Goal: Transaction & Acquisition: Purchase product/service

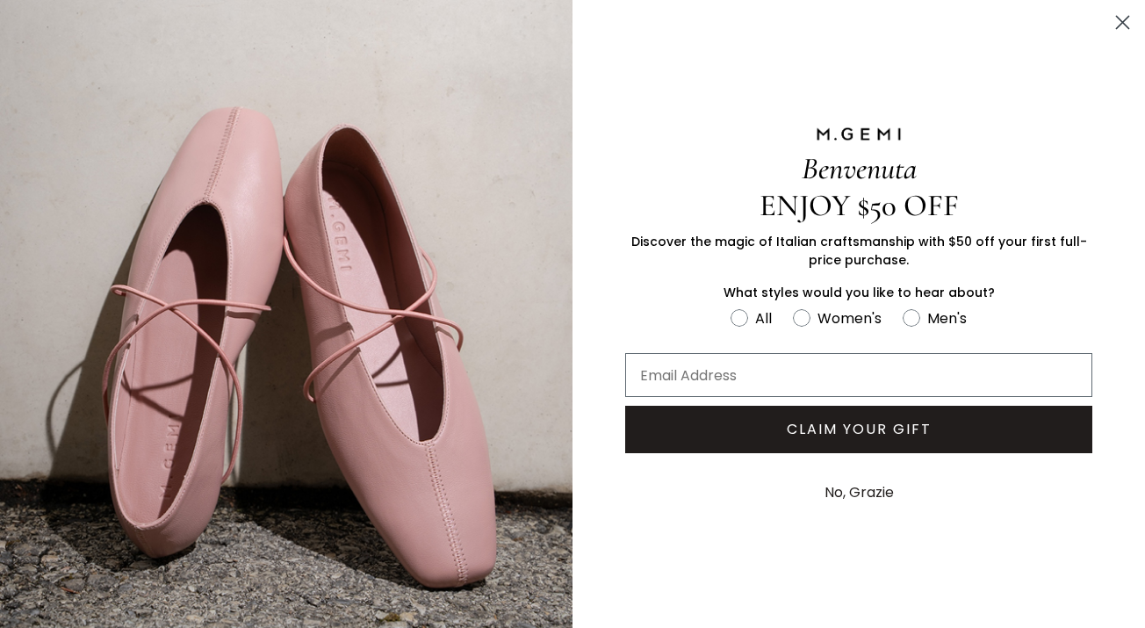
click at [1117, 20] on circle "Close dialog" at bounding box center [1123, 22] width 29 height 29
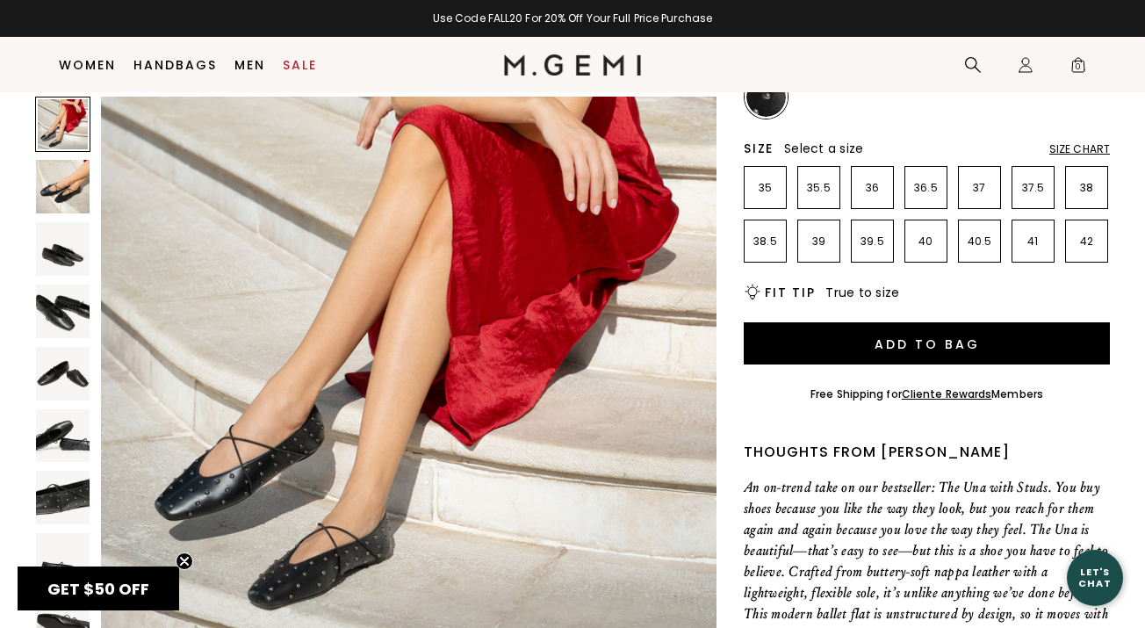
scroll to position [57, 0]
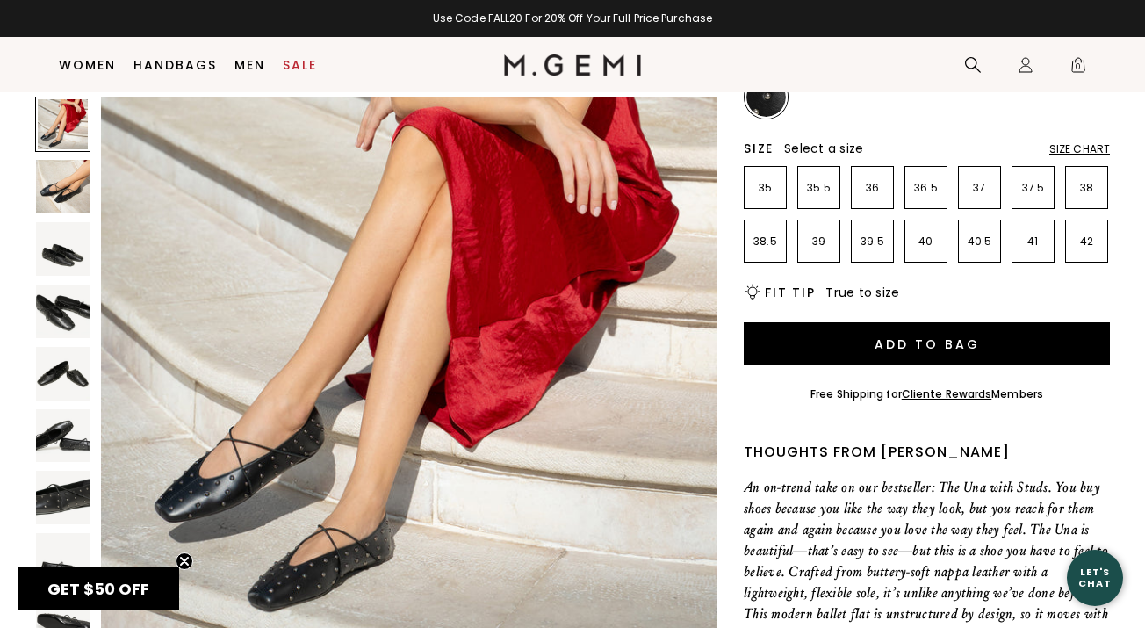
click at [1088, 148] on div "Size Chart" at bounding box center [1080, 149] width 61 height 14
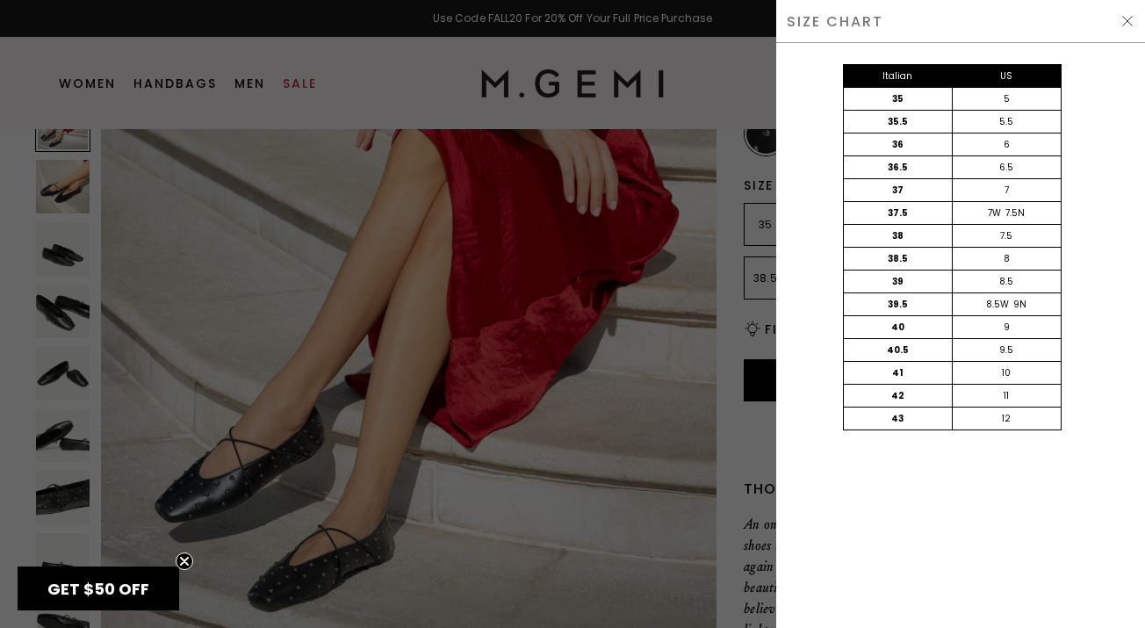
scroll to position [0, 0]
click at [1124, 19] on img at bounding box center [1128, 21] width 14 height 14
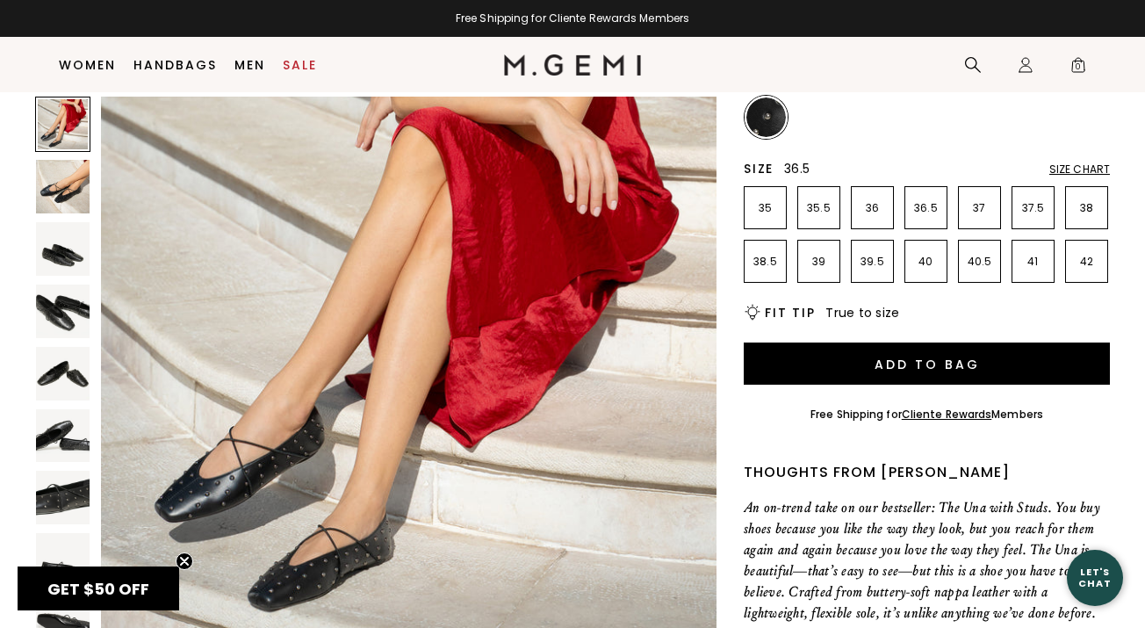
scroll to position [180, 0]
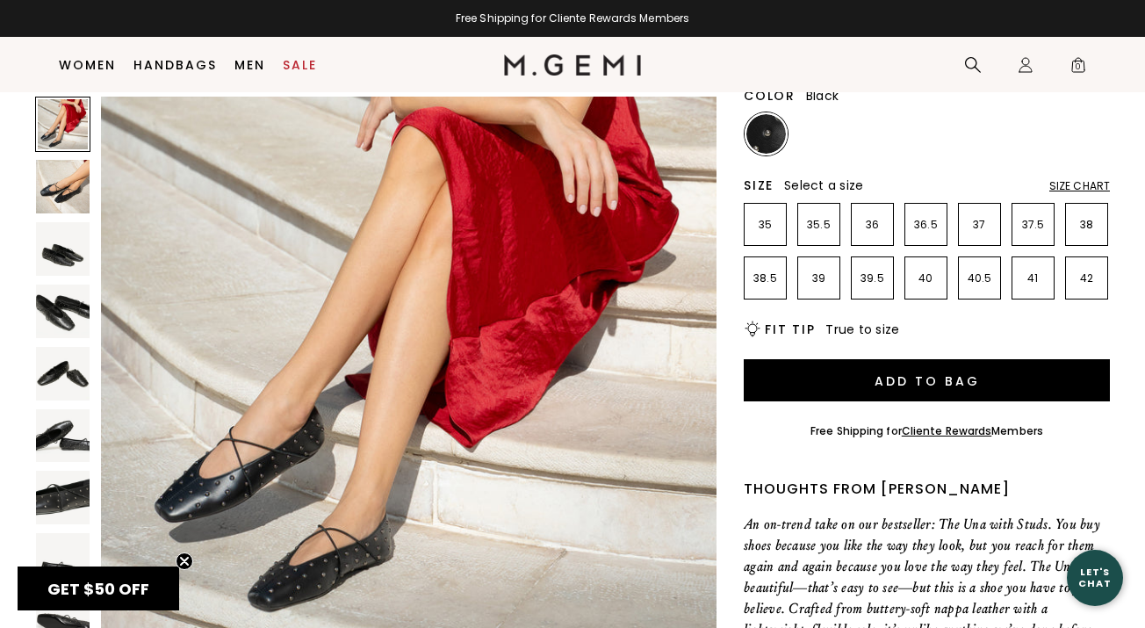
click at [64, 190] on img at bounding box center [63, 187] width 54 height 54
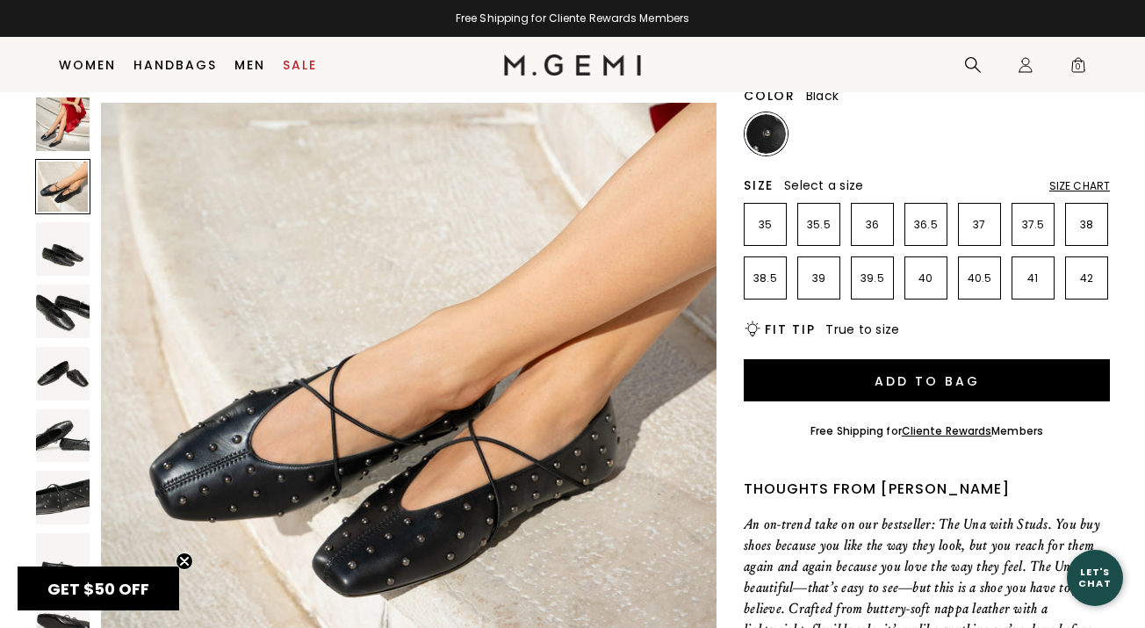
scroll to position [633, 0]
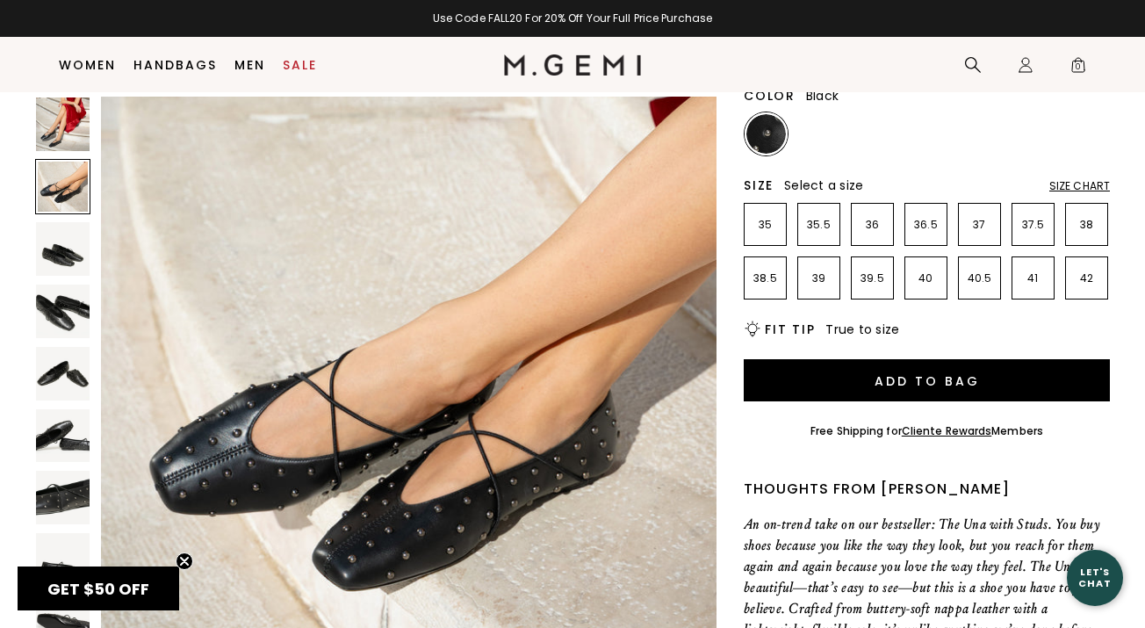
click at [64, 249] on img at bounding box center [63, 249] width 54 height 54
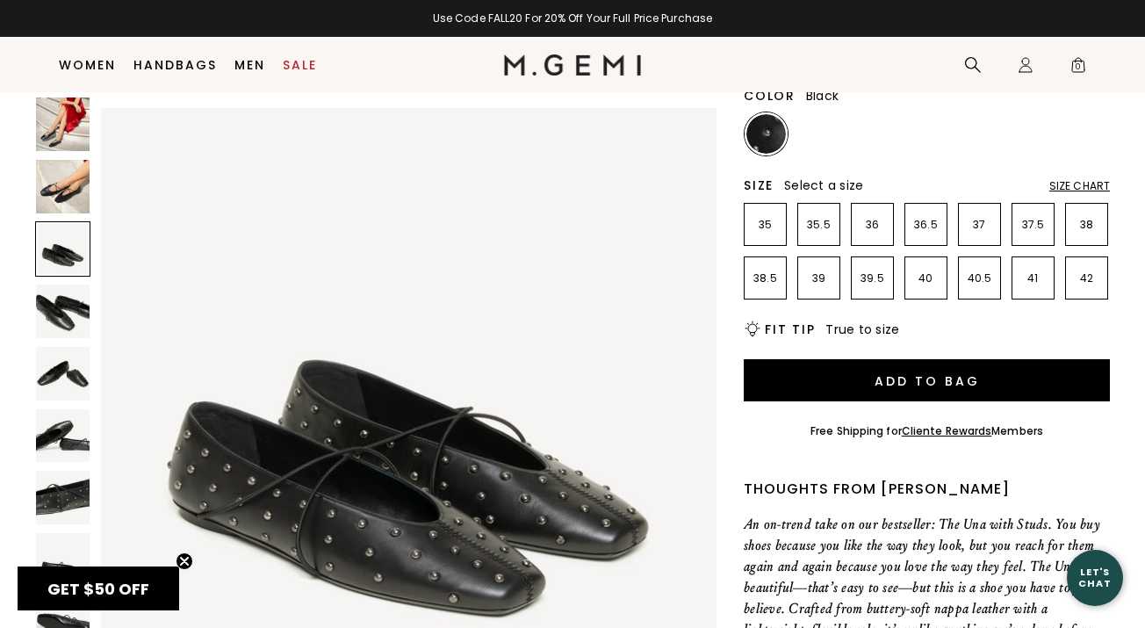
scroll to position [1267, 0]
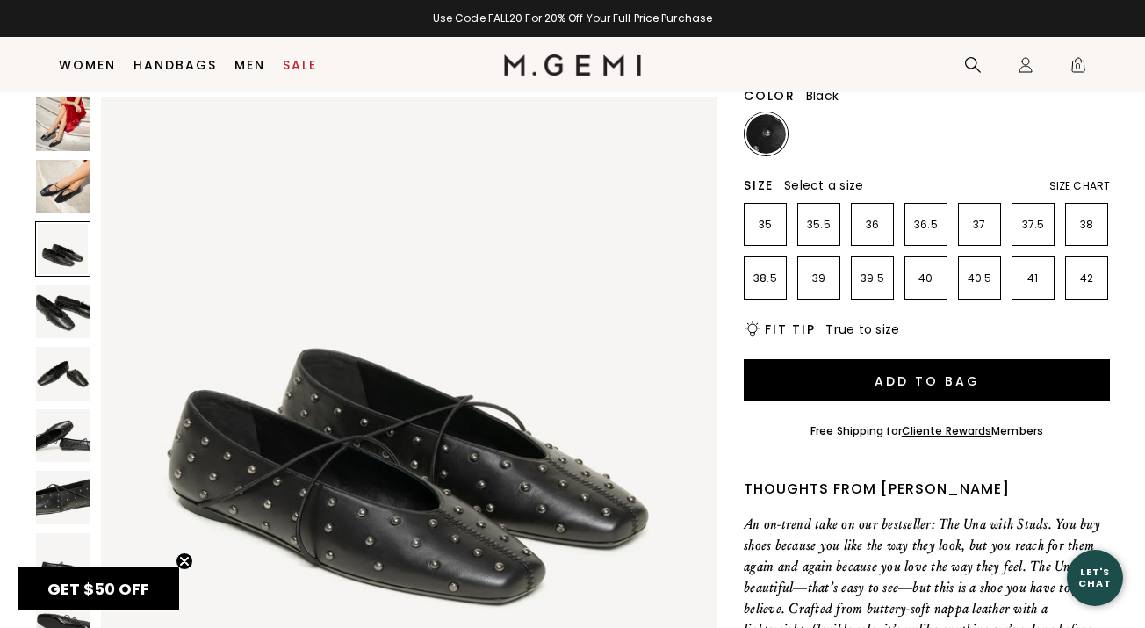
click at [66, 302] on img at bounding box center [63, 312] width 54 height 54
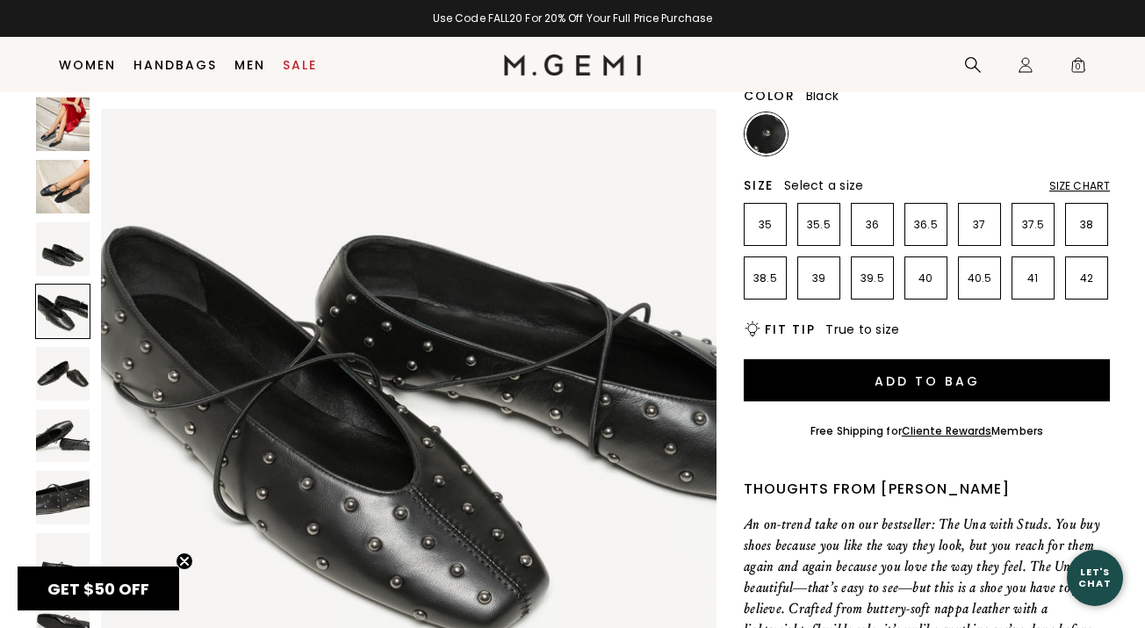
scroll to position [1900, 0]
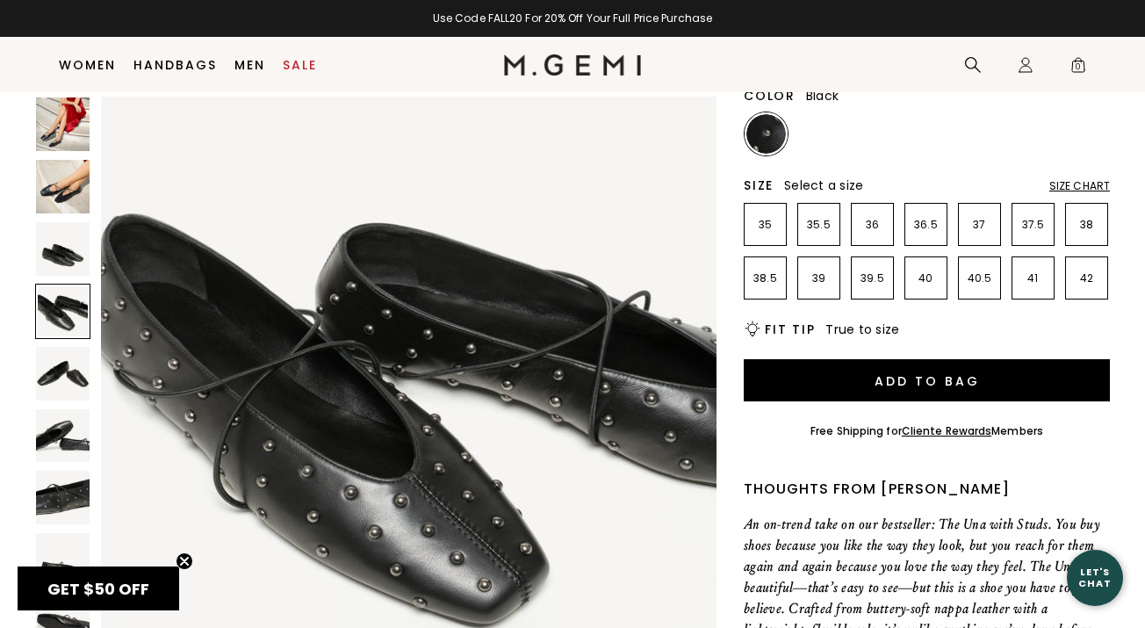
click at [62, 373] on img at bounding box center [63, 374] width 54 height 54
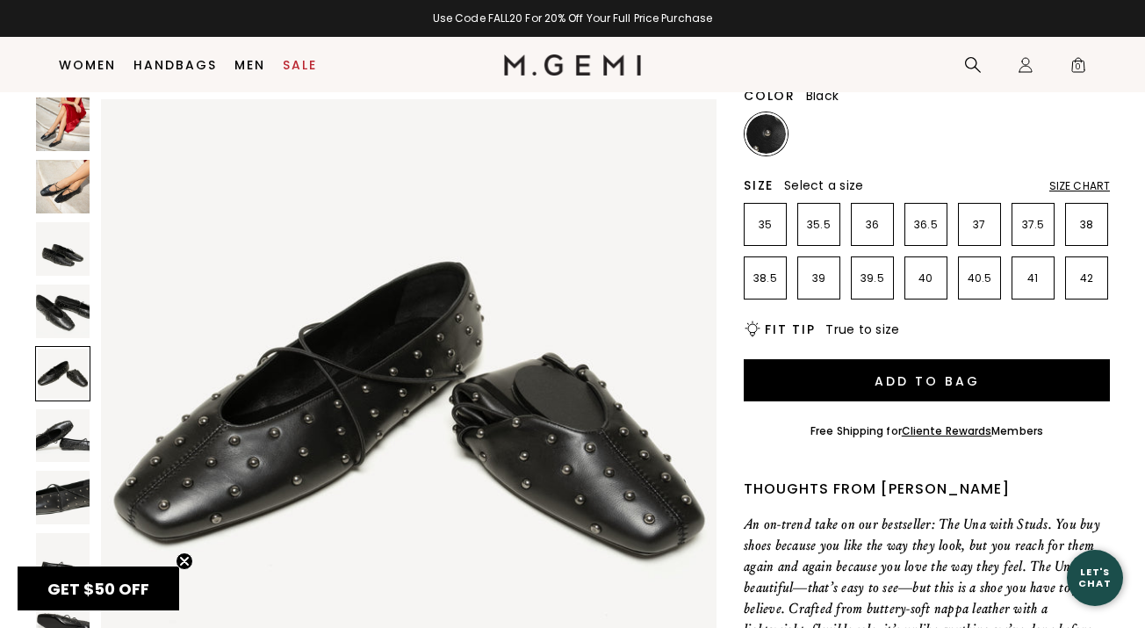
scroll to position [2533, 0]
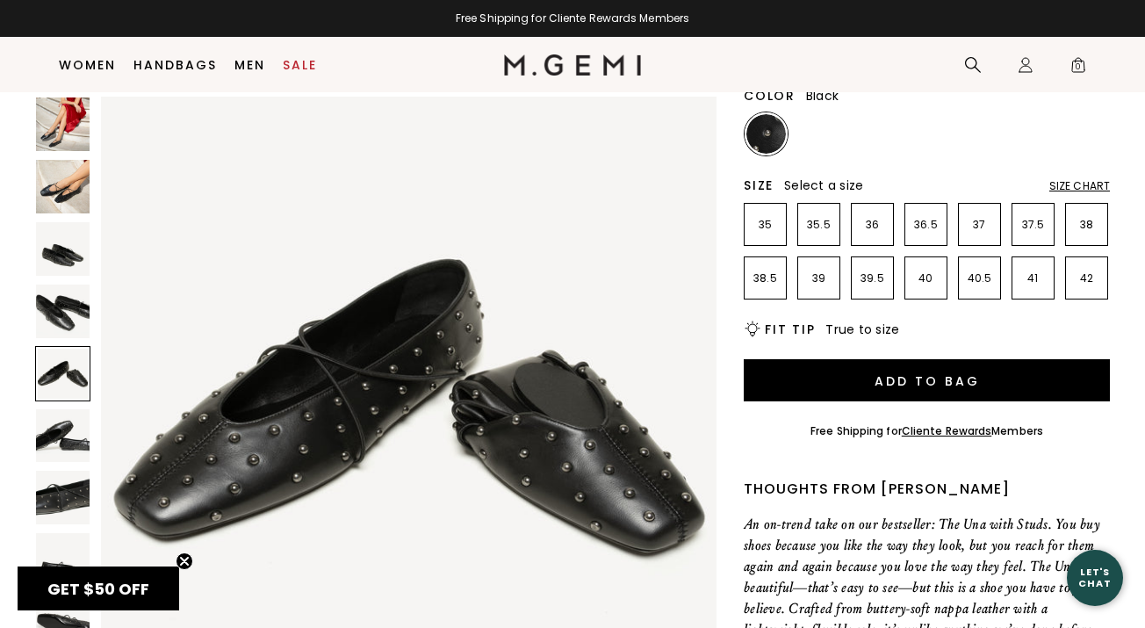
click at [68, 428] on img at bounding box center [63, 436] width 54 height 54
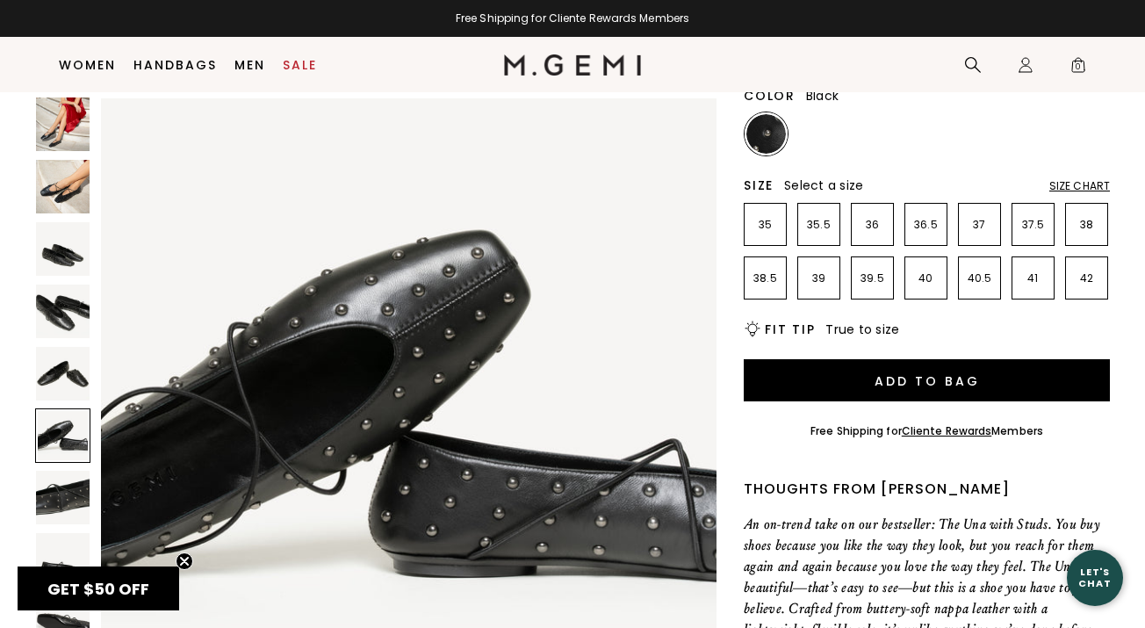
scroll to position [3167, 0]
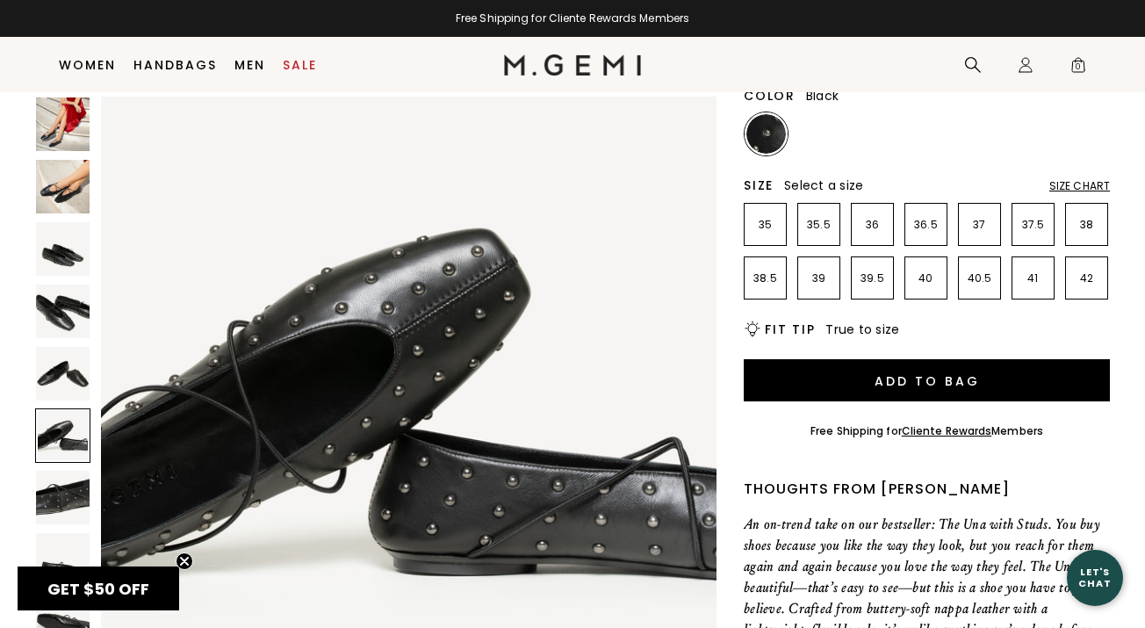
click at [71, 489] on img at bounding box center [63, 498] width 54 height 54
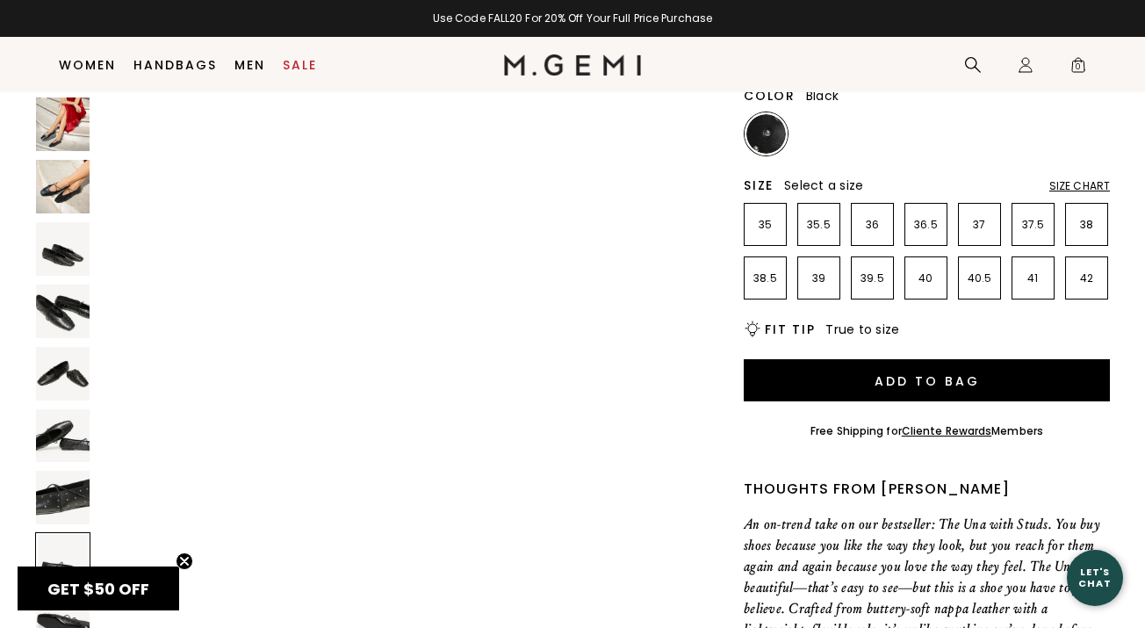
scroll to position [4539, 0]
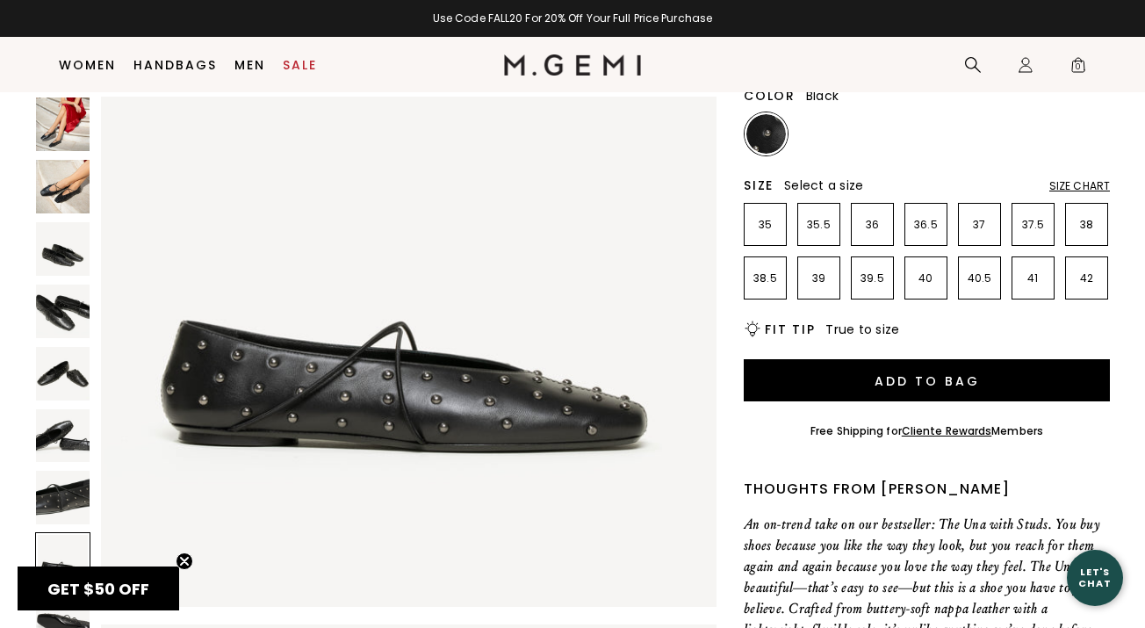
click at [749, 332] on icon at bounding box center [752, 328] width 9 height 9
click at [752, 331] on icon "Icons/20x20/bulb@2x" at bounding box center [753, 330] width 18 height 18
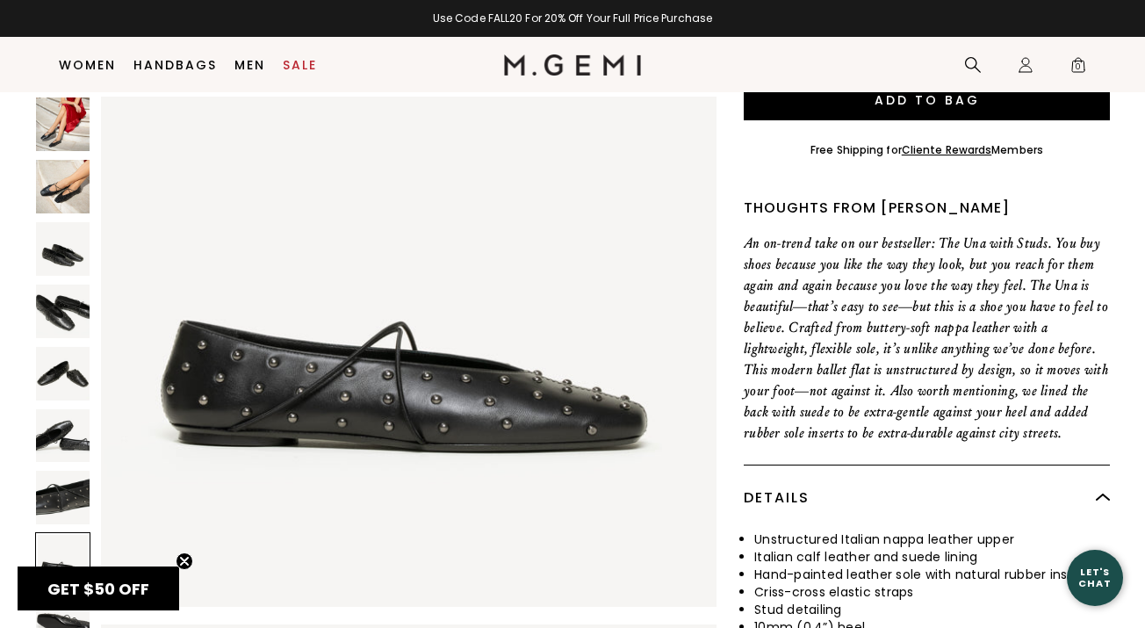
scroll to position [0, 0]
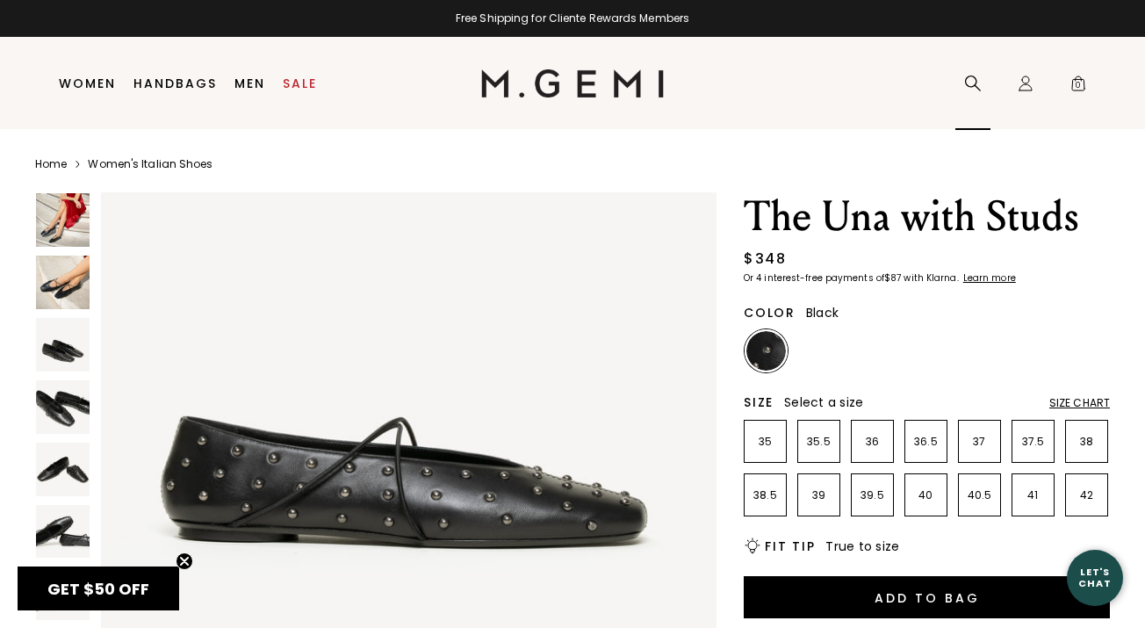
click at [974, 83] on icon at bounding box center [973, 84] width 16 height 16
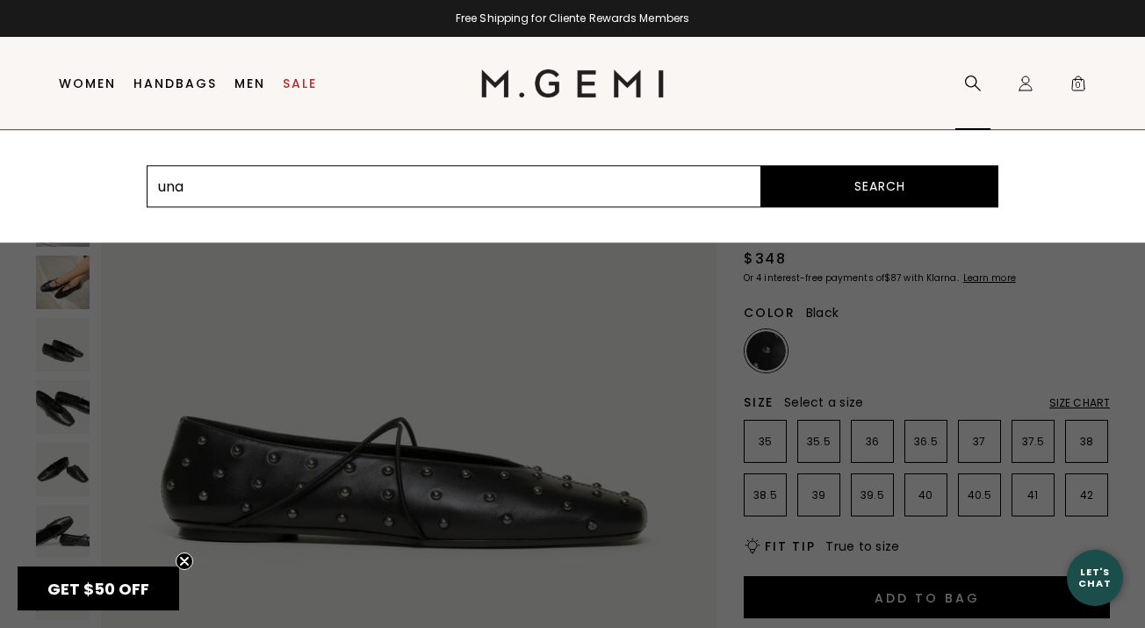
type input "una"
click at [762, 165] on button "Search" at bounding box center [880, 186] width 237 height 42
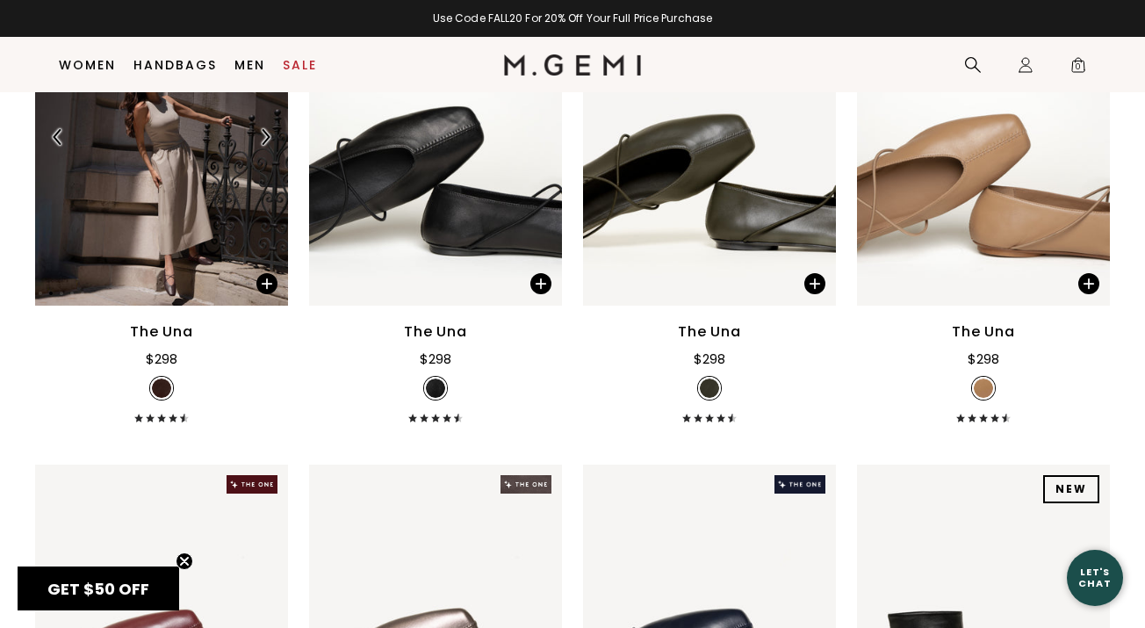
scroll to position [304, 0]
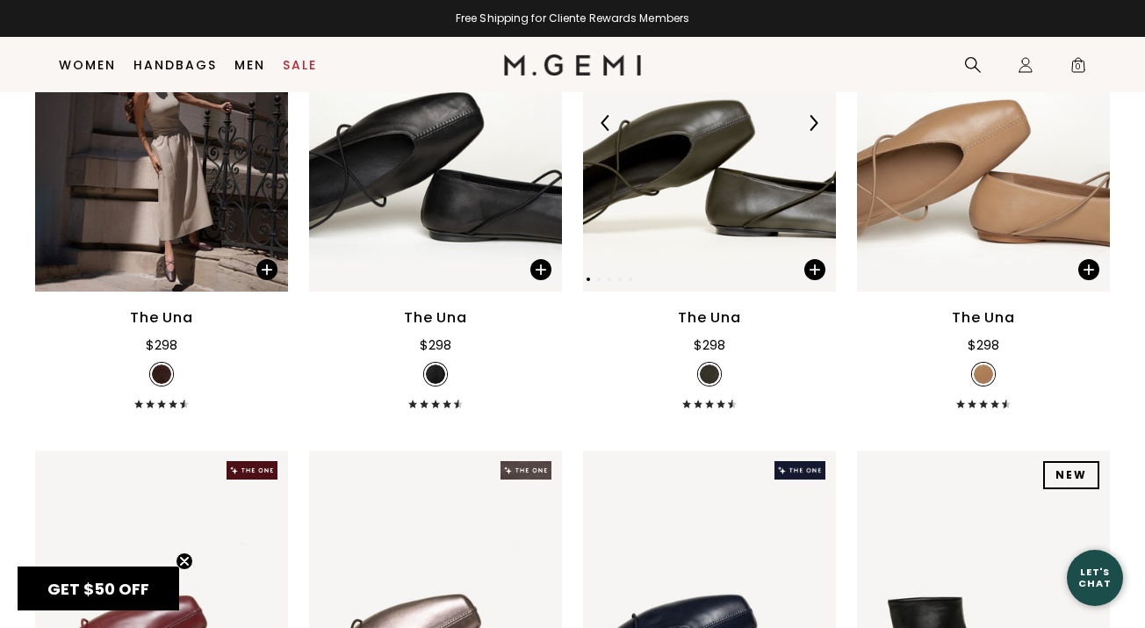
click at [734, 178] on img at bounding box center [709, 122] width 253 height 337
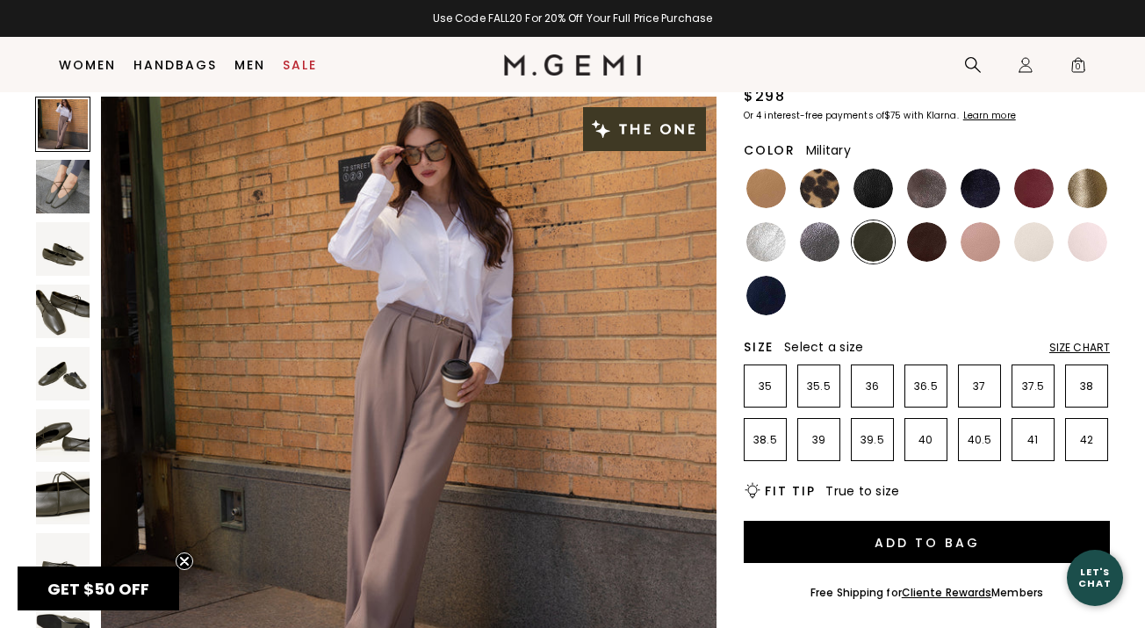
scroll to position [163, 0]
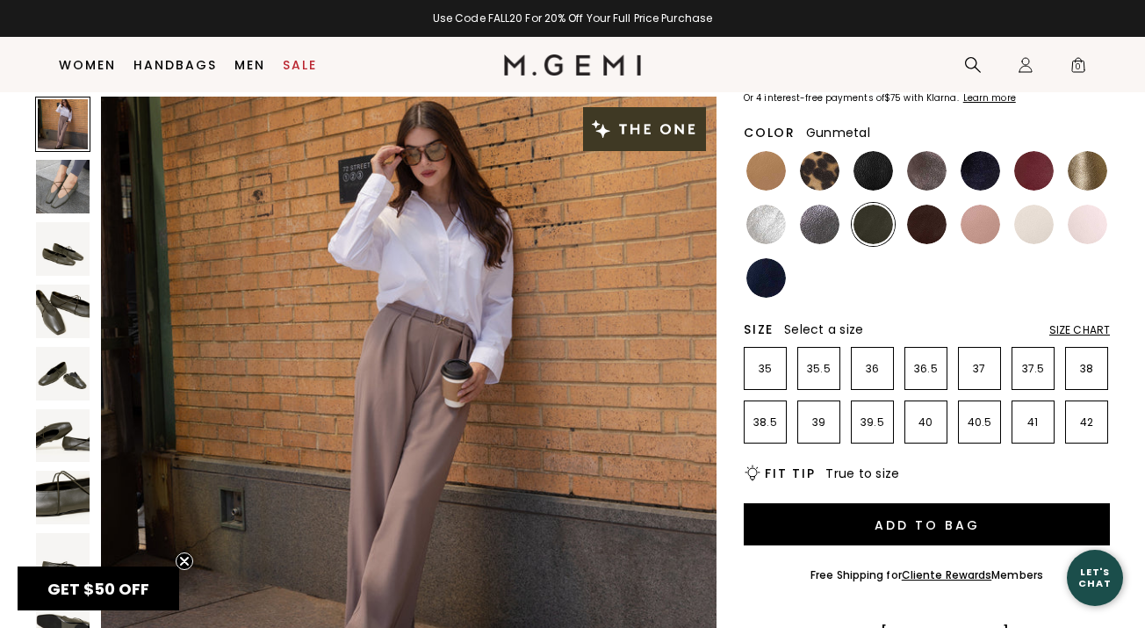
click at [815, 222] on img at bounding box center [820, 225] width 40 height 40
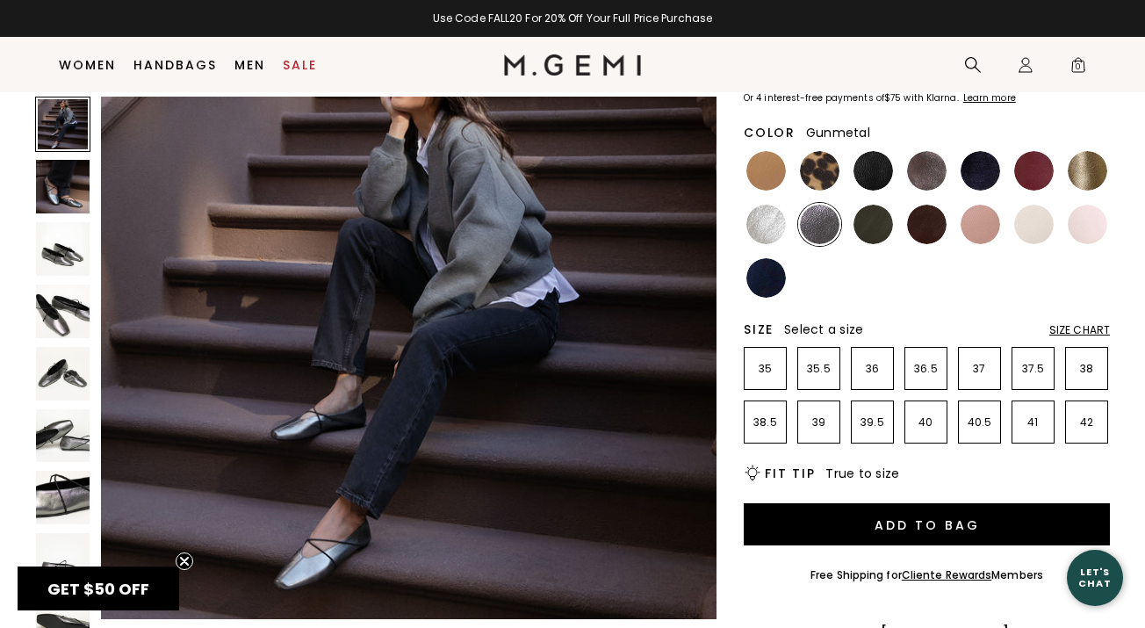
scroll to position [94, 0]
click at [69, 241] on img at bounding box center [63, 249] width 54 height 54
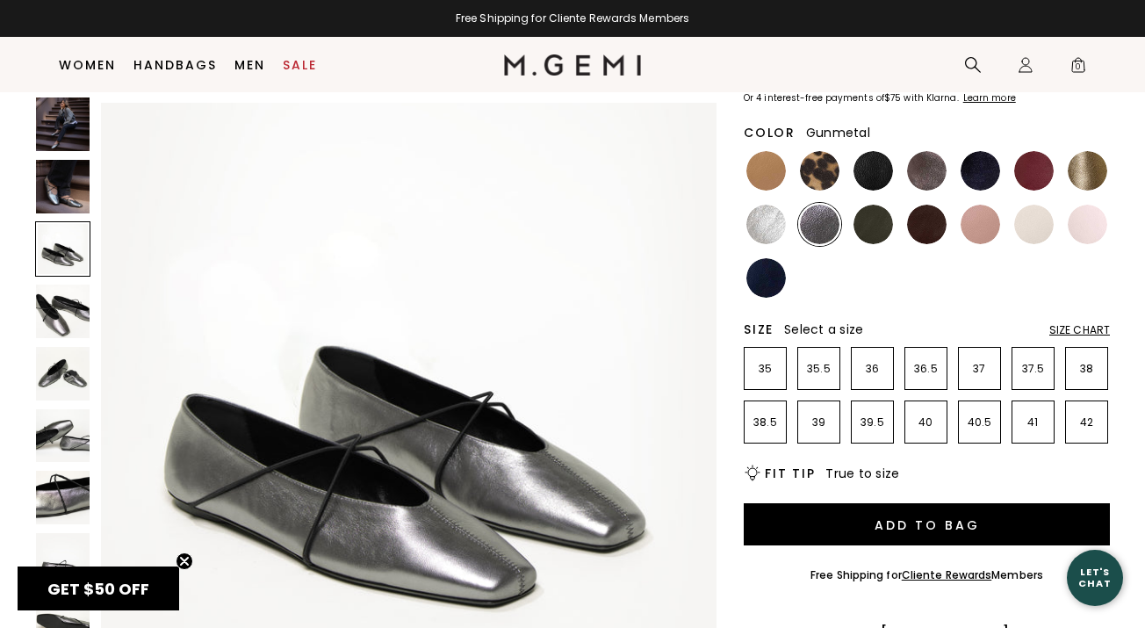
scroll to position [1267, 0]
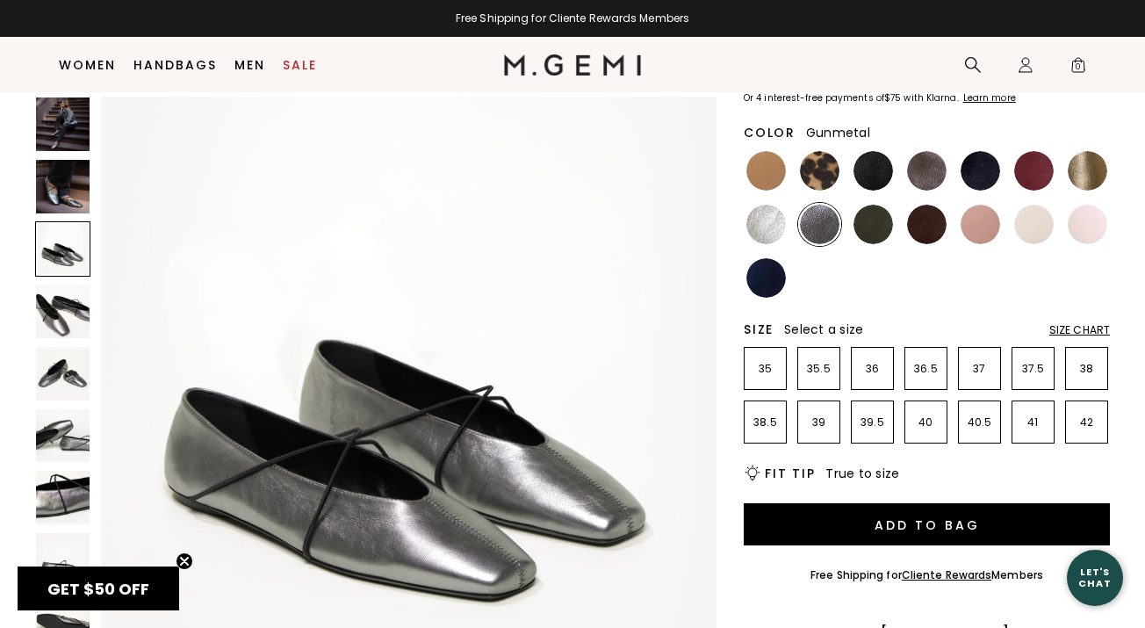
click at [70, 304] on img at bounding box center [63, 312] width 54 height 54
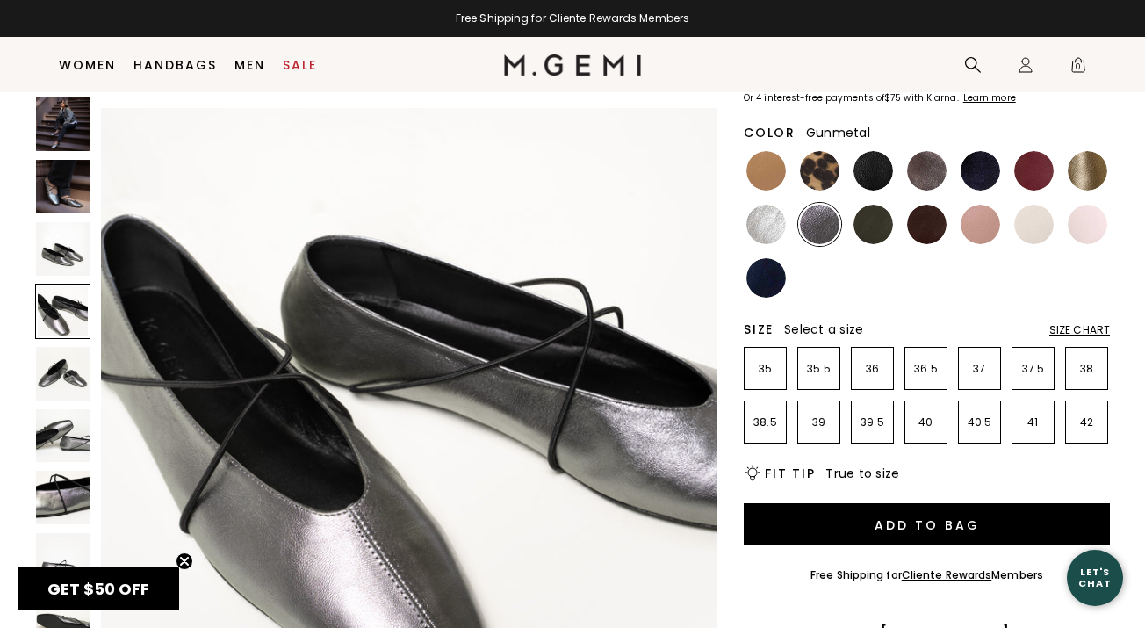
scroll to position [1900, 0]
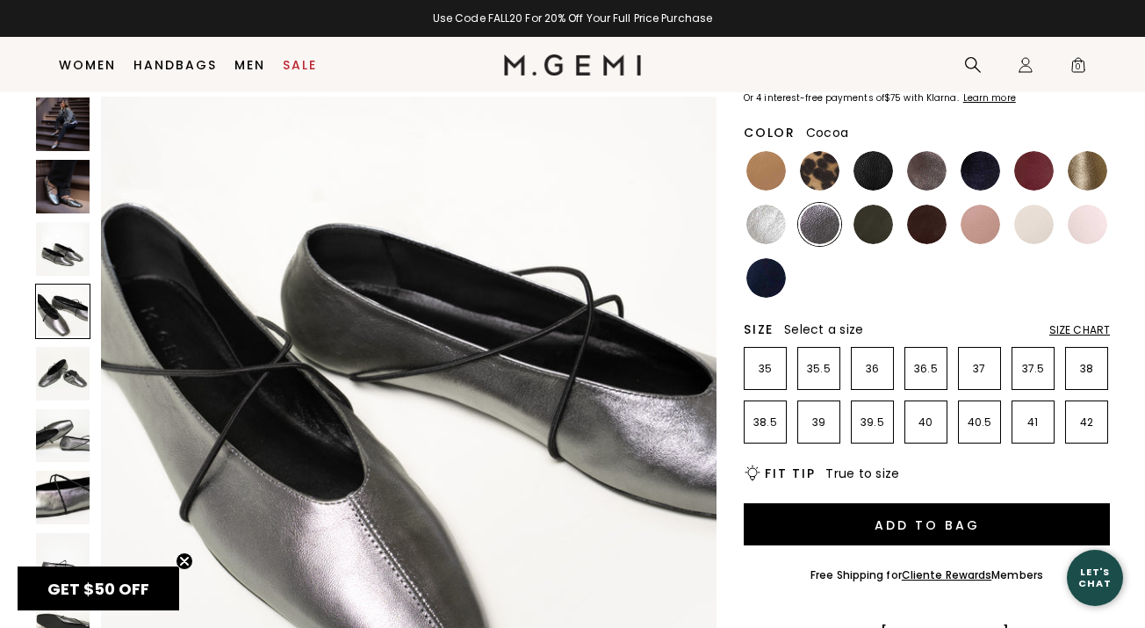
click at [922, 173] on img at bounding box center [927, 171] width 40 height 40
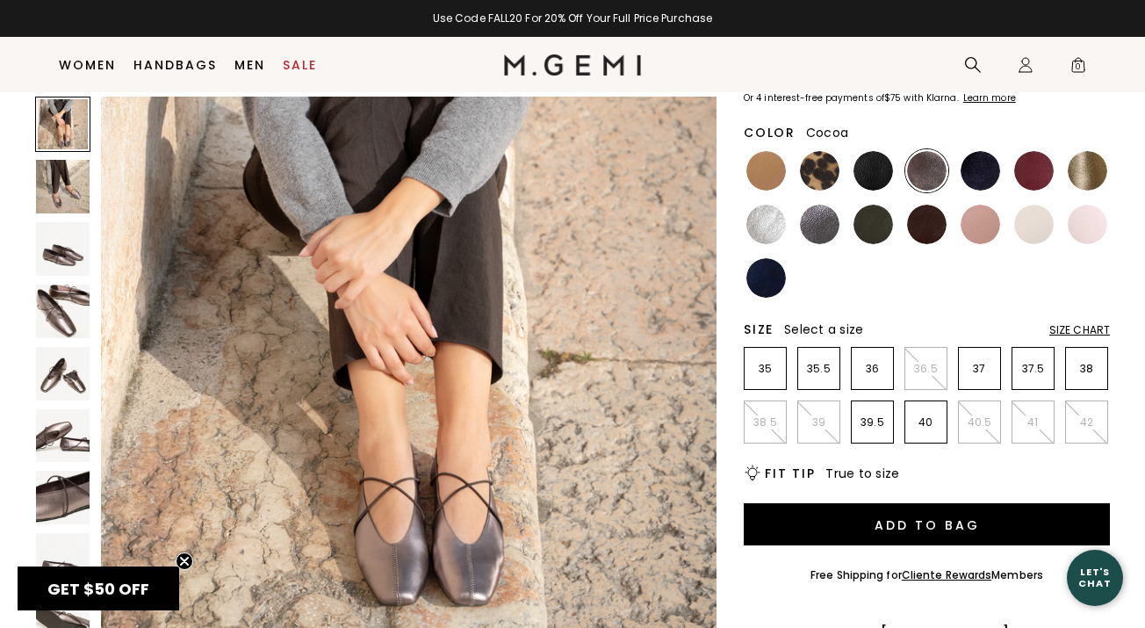
scroll to position [67, 0]
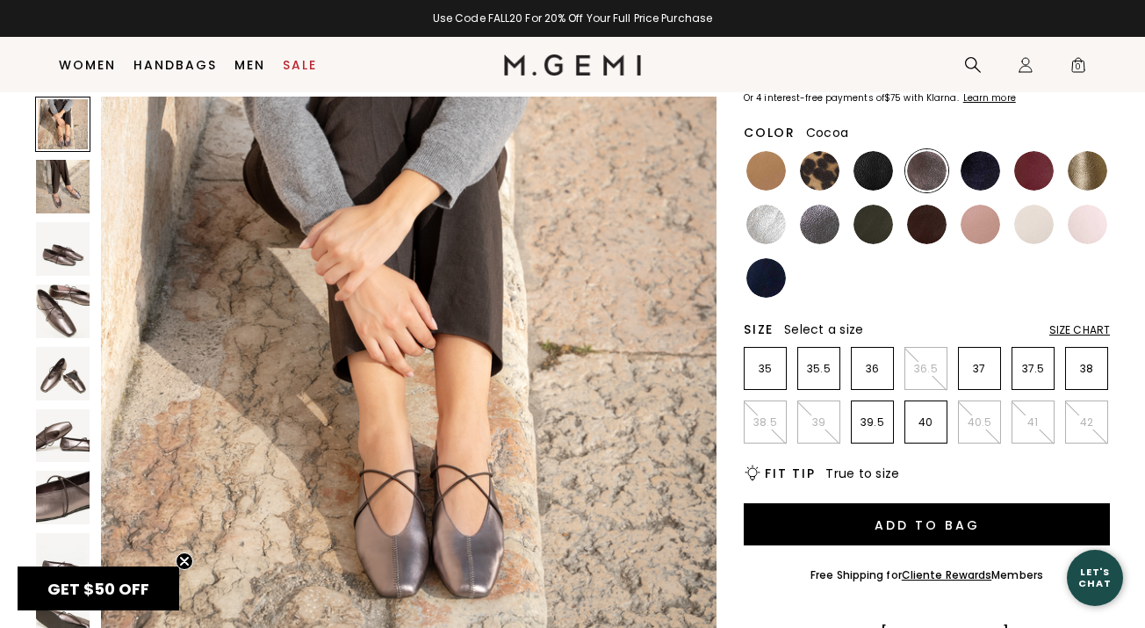
click at [66, 256] on img at bounding box center [63, 249] width 54 height 54
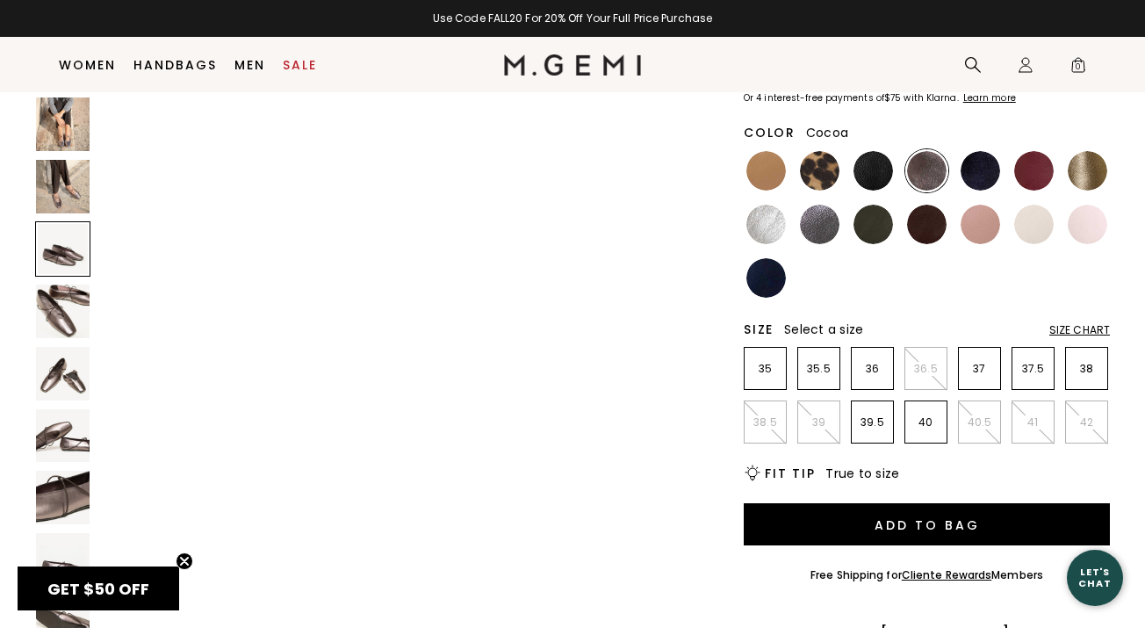
scroll to position [1267, 0]
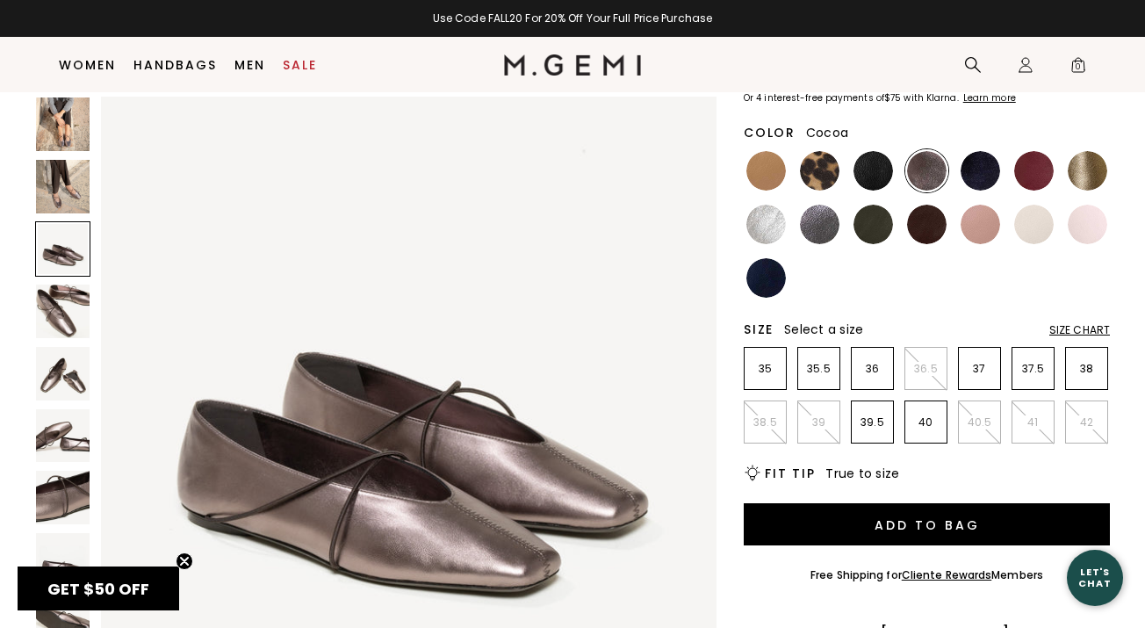
click at [68, 304] on img at bounding box center [63, 312] width 54 height 54
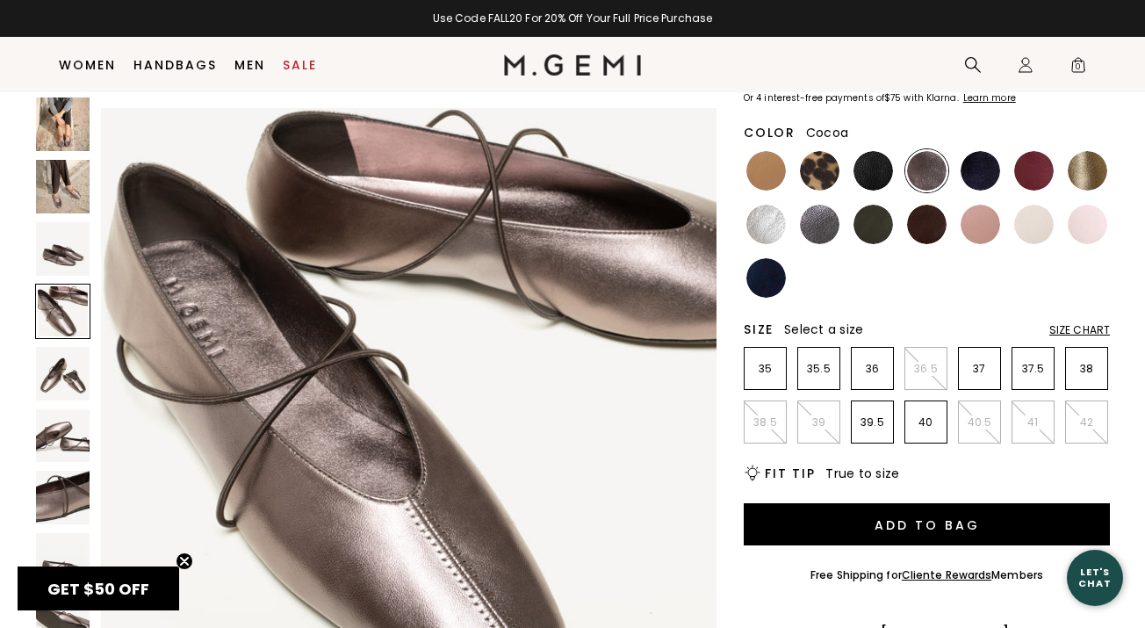
scroll to position [1900, 0]
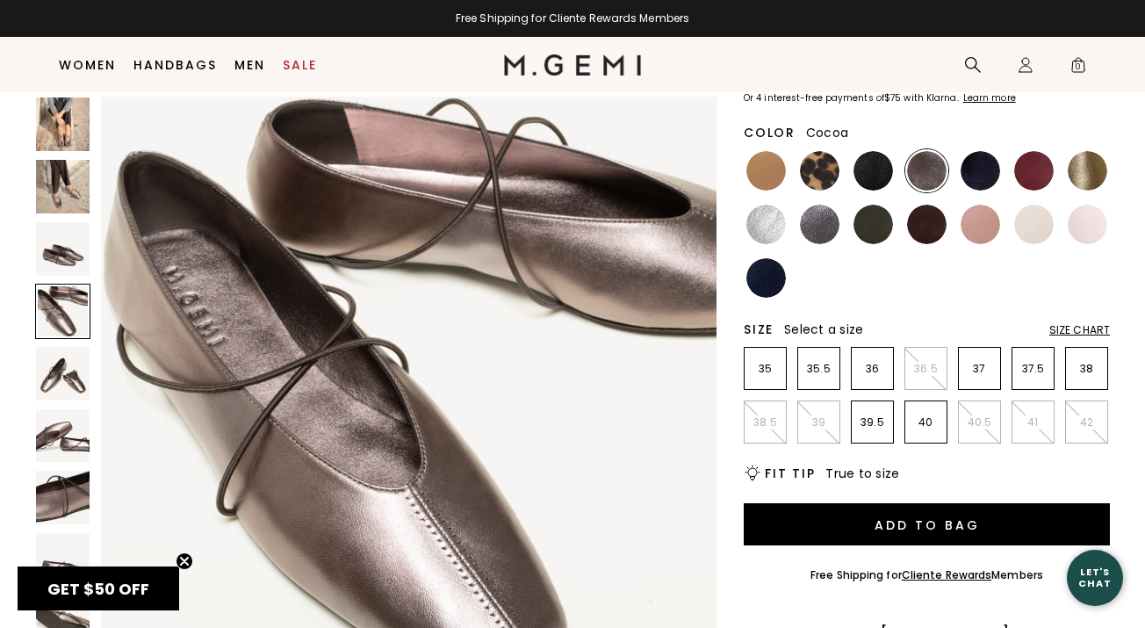
click at [65, 373] on img at bounding box center [63, 374] width 54 height 54
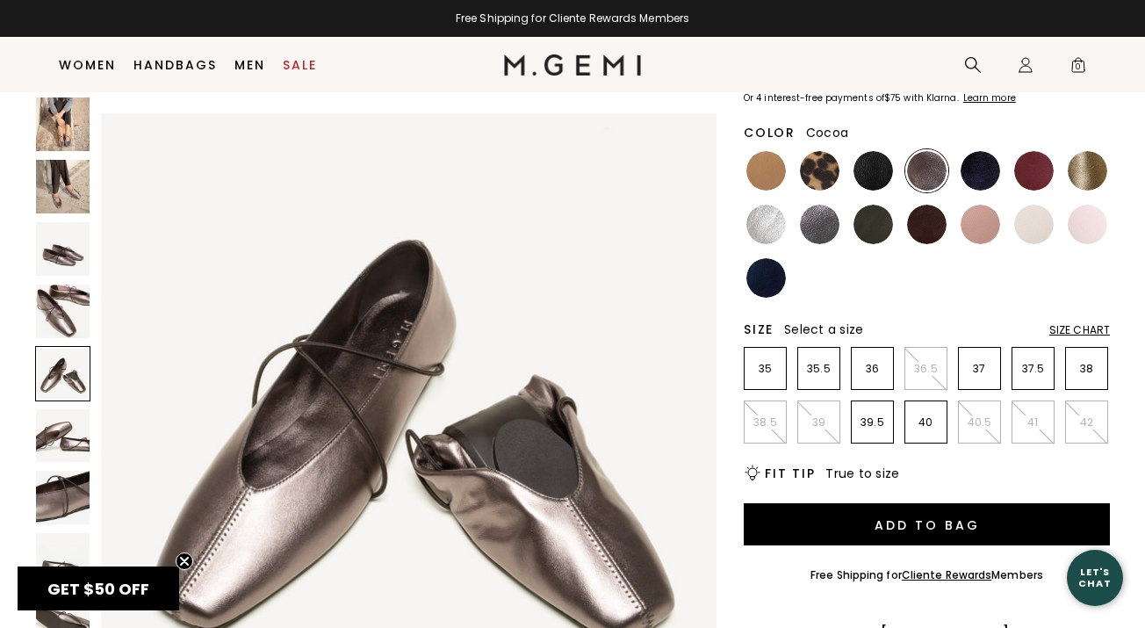
scroll to position [2533, 0]
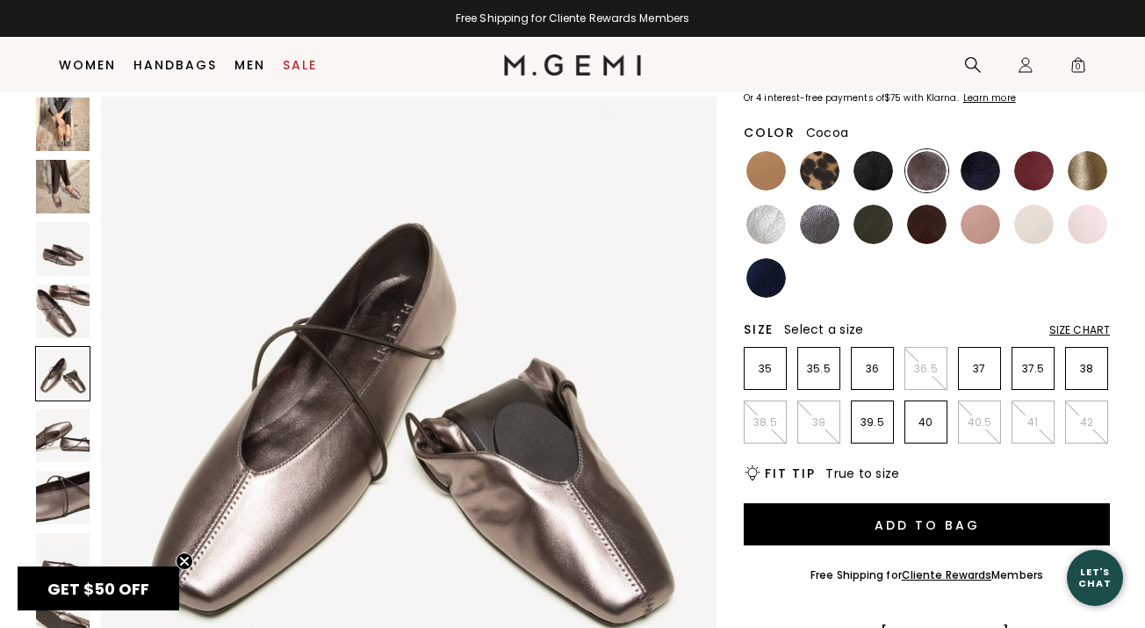
click at [66, 436] on img at bounding box center [63, 436] width 54 height 54
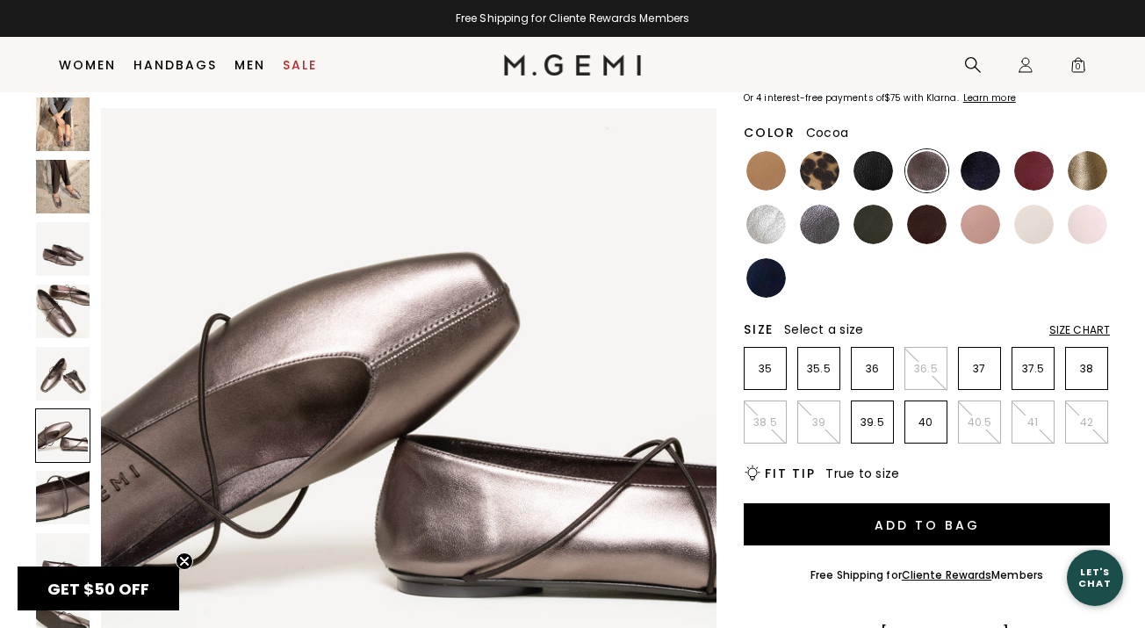
scroll to position [3167, 0]
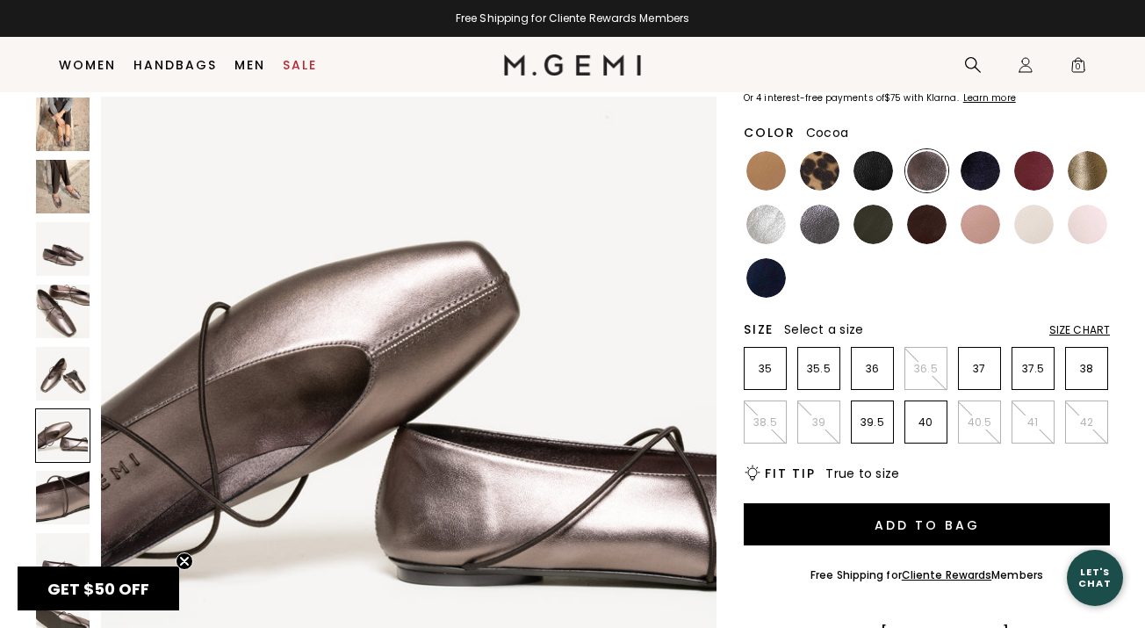
click at [64, 489] on img at bounding box center [63, 498] width 54 height 54
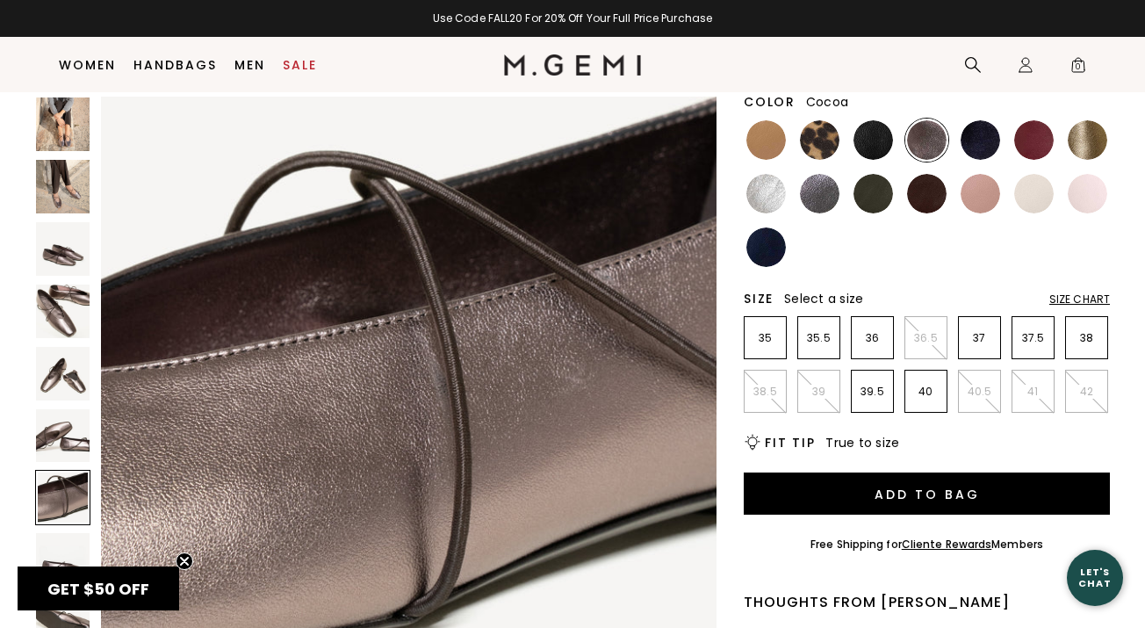
scroll to position [211, 0]
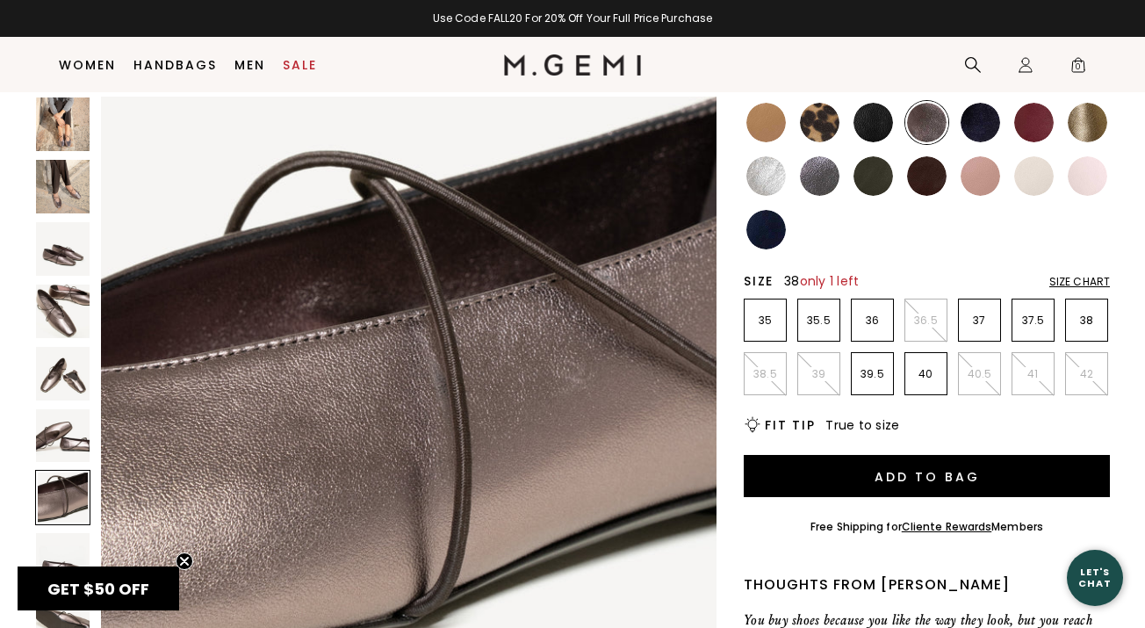
click at [1101, 321] on p "38" at bounding box center [1086, 321] width 41 height 14
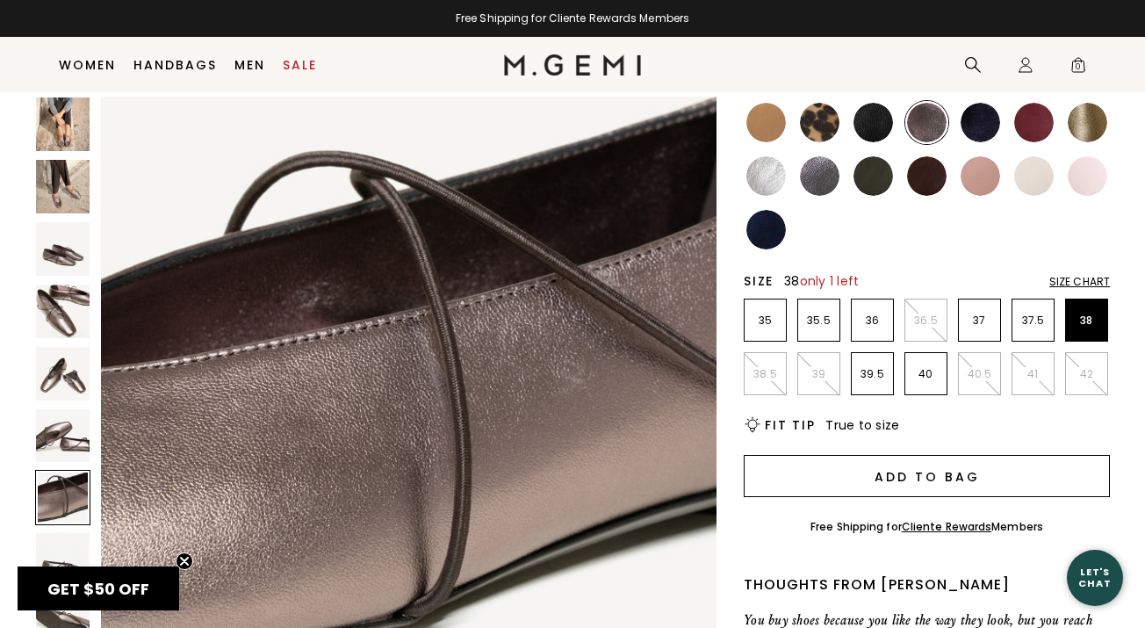
click at [937, 480] on button "Add to Bag" at bounding box center [927, 476] width 366 height 42
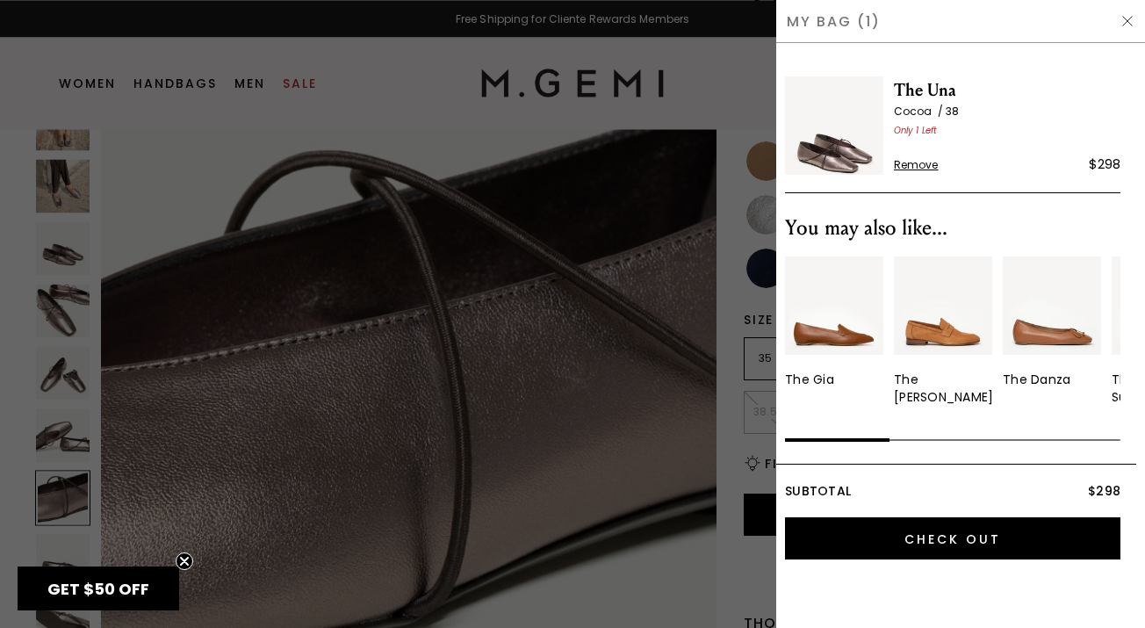
click at [750, 481] on div at bounding box center [572, 314] width 1145 height 628
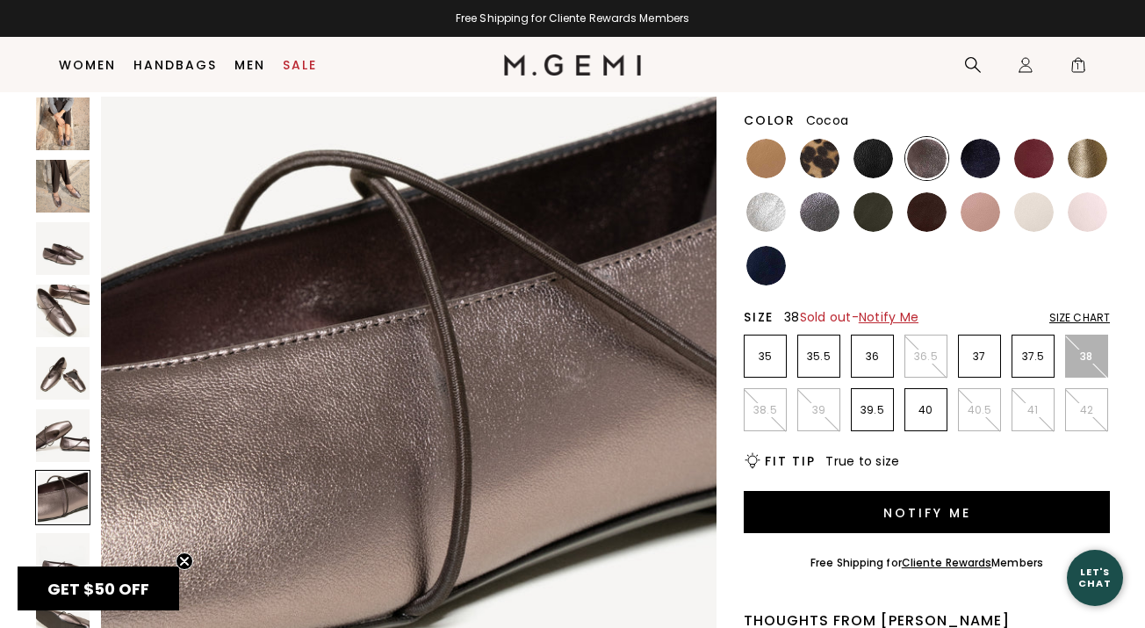
scroll to position [175, 0]
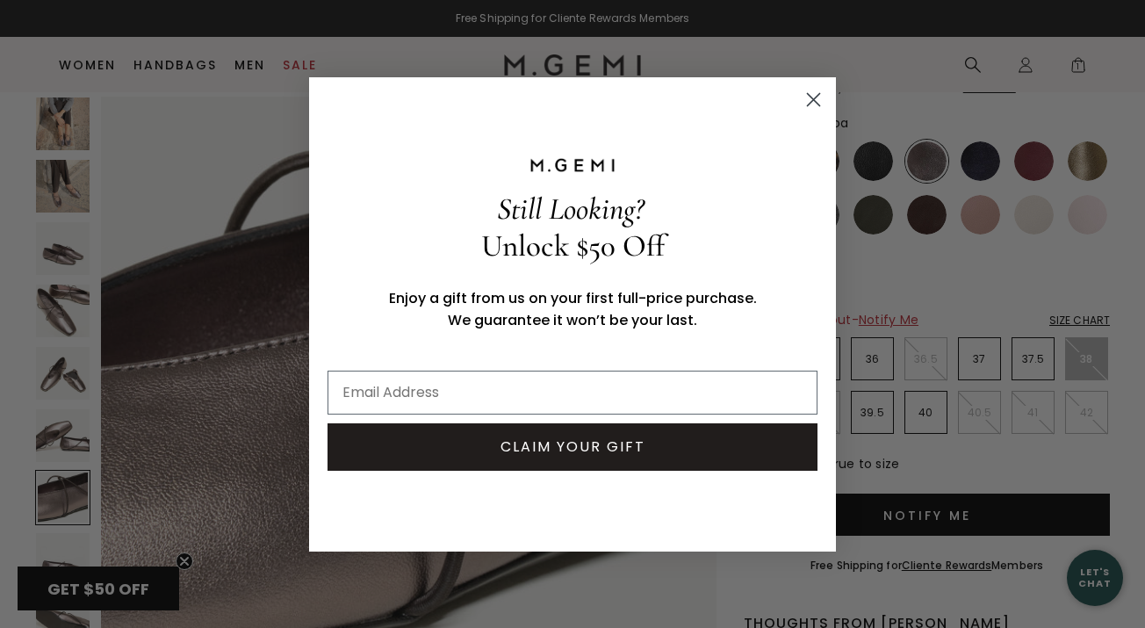
click at [815, 157] on div "POPUP Form" at bounding box center [572, 164] width 501 height 33
click at [808, 96] on circle "Close dialog" at bounding box center [813, 98] width 29 height 29
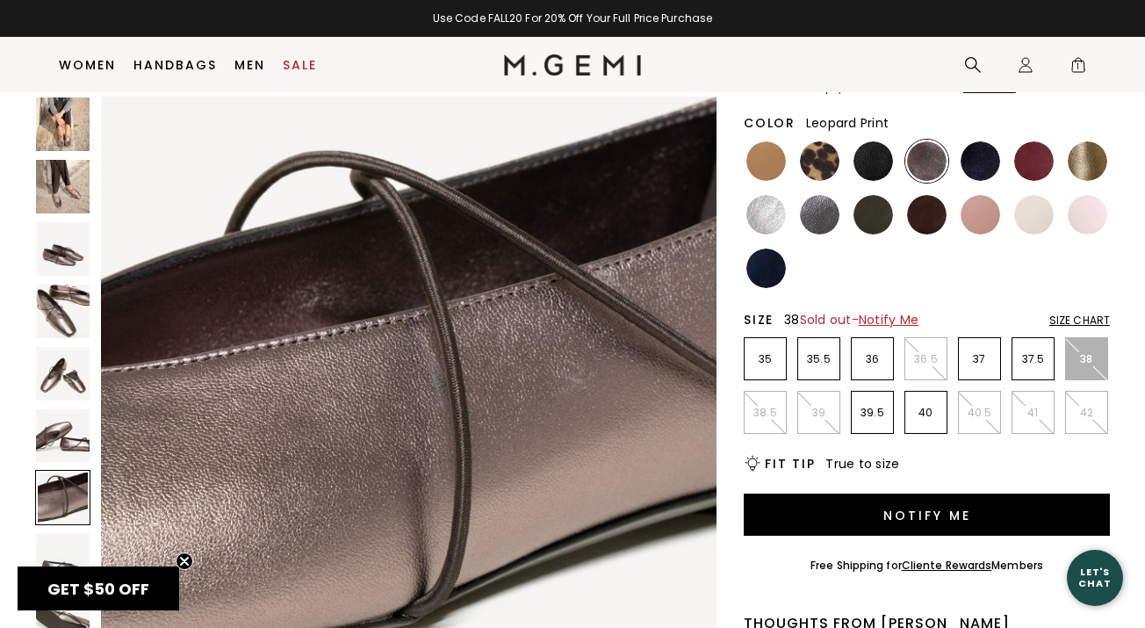
click at [820, 166] on img at bounding box center [820, 161] width 40 height 40
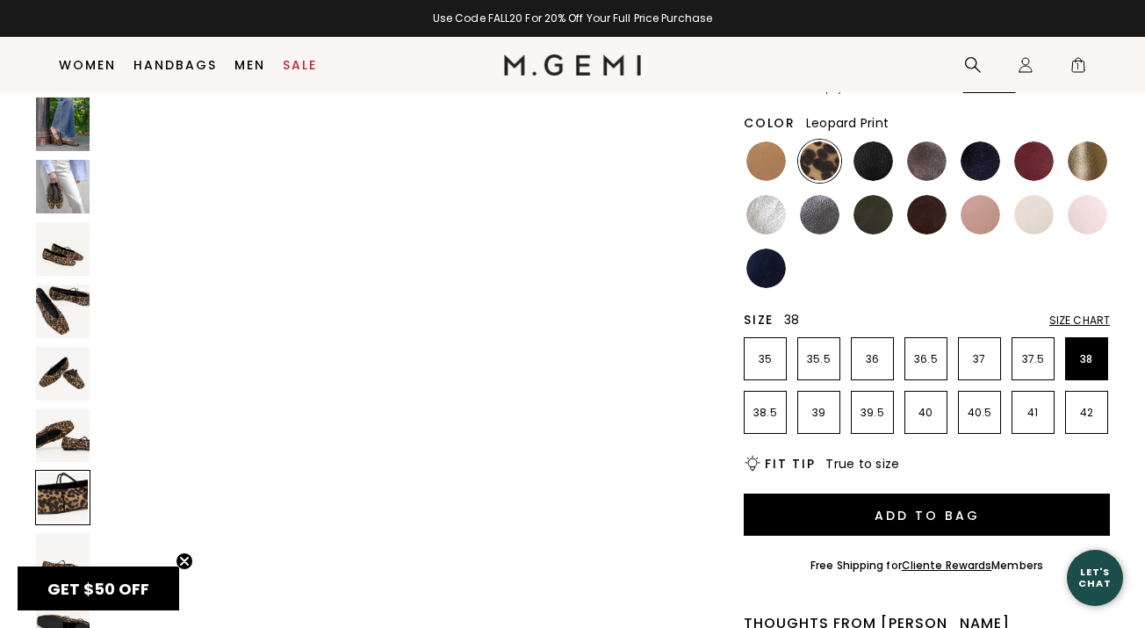
scroll to position [3998, 0]
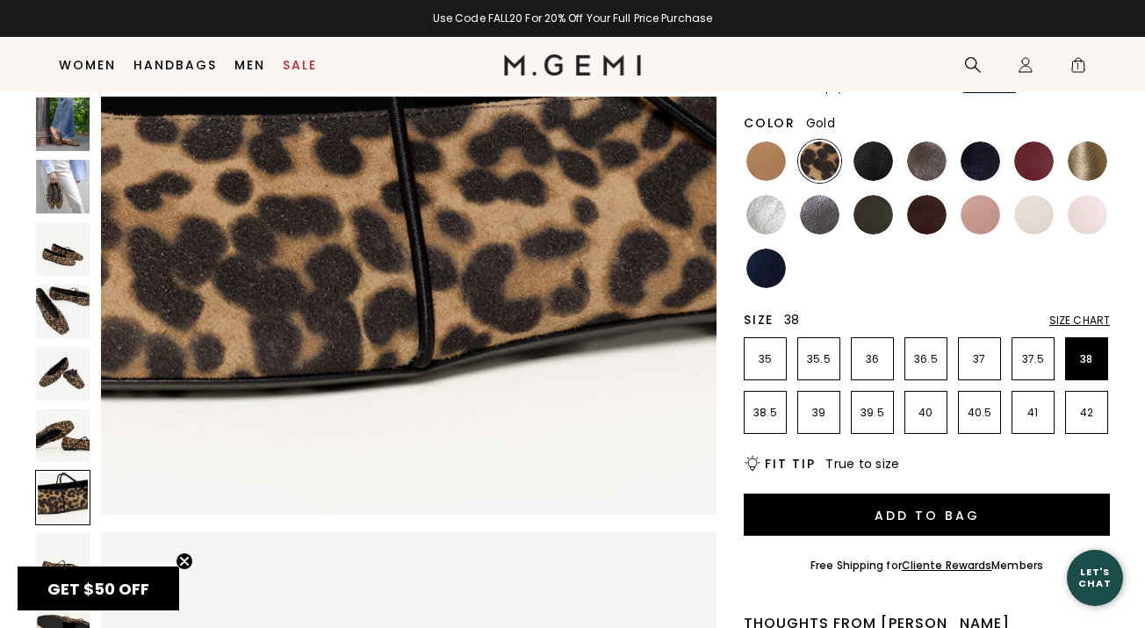
click at [1078, 165] on img at bounding box center [1088, 161] width 40 height 40
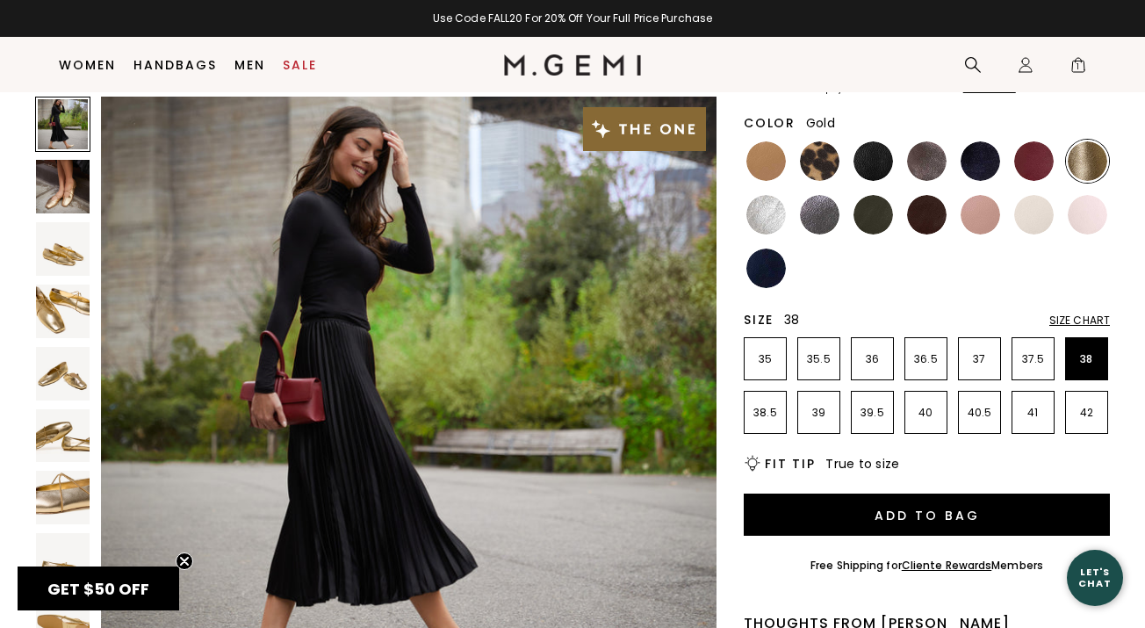
click at [68, 288] on img at bounding box center [63, 312] width 54 height 54
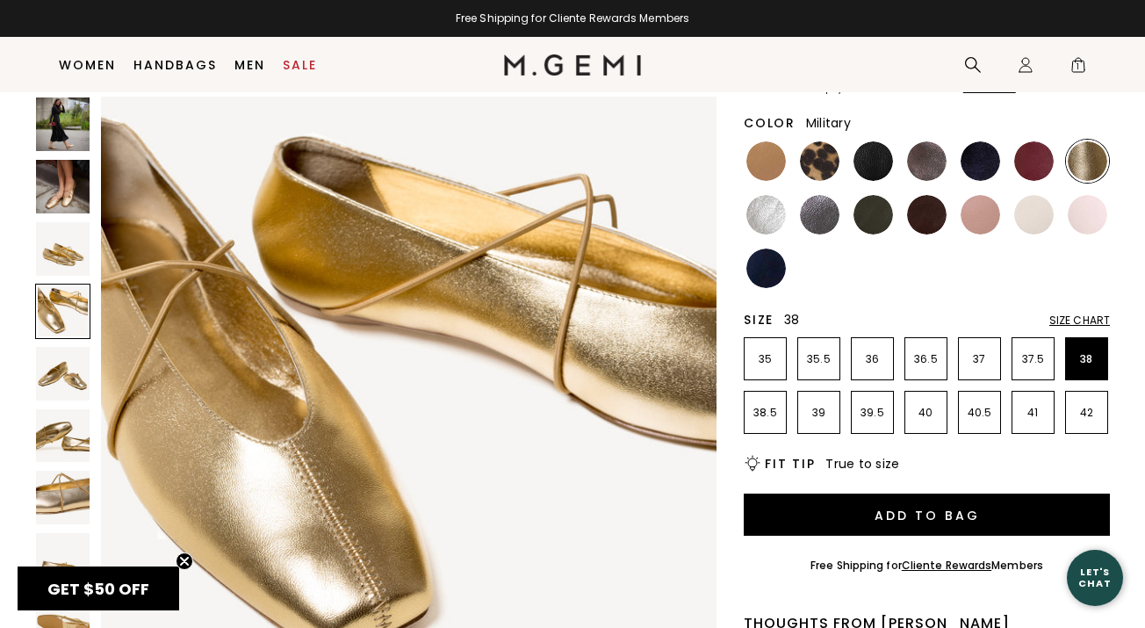
click at [880, 223] on img at bounding box center [874, 215] width 40 height 40
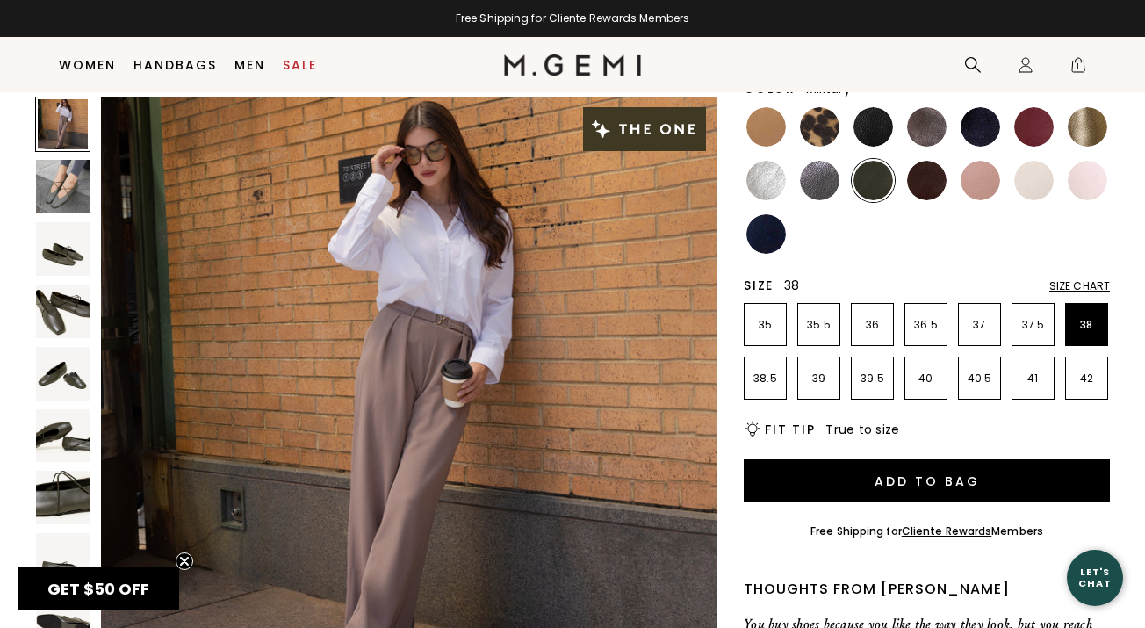
scroll to position [210, 0]
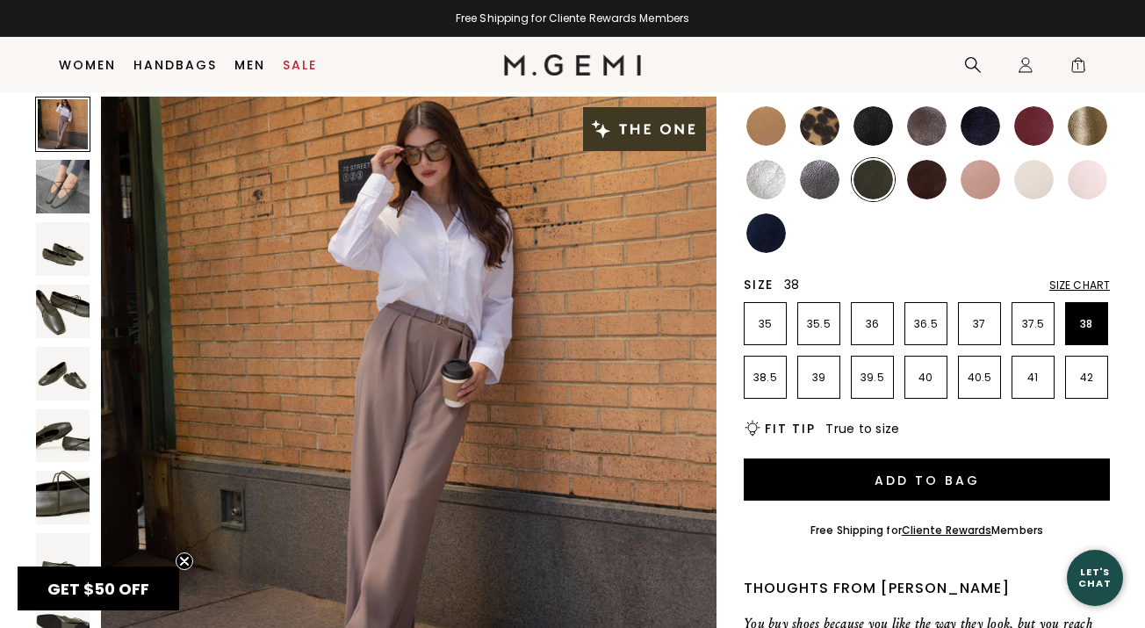
click at [874, 128] on img at bounding box center [874, 126] width 40 height 40
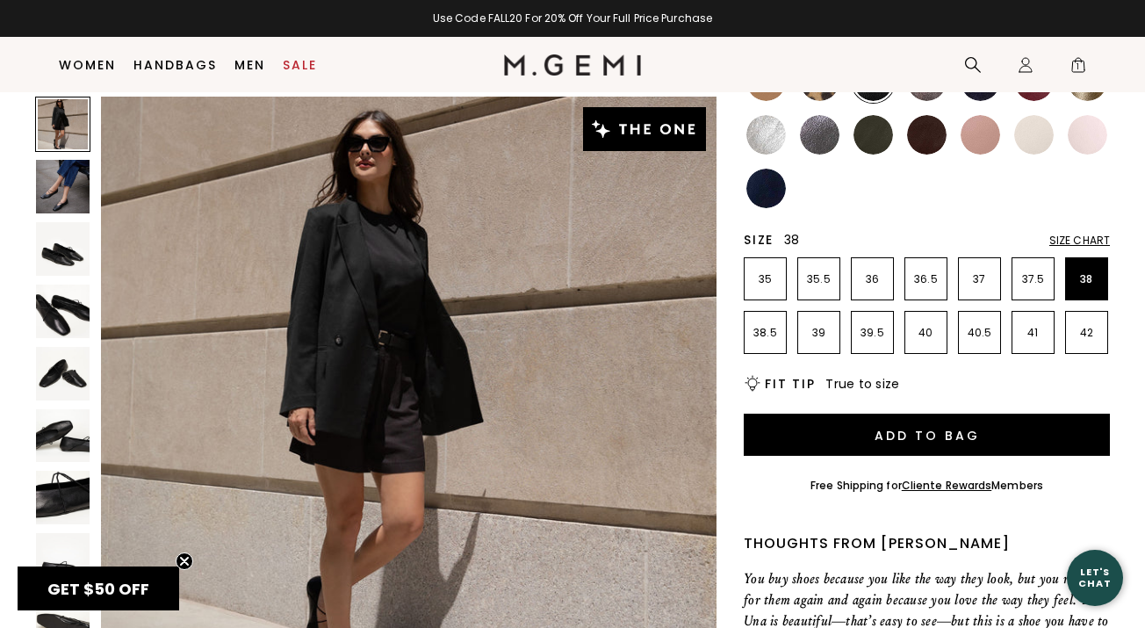
click at [926, 138] on img at bounding box center [927, 135] width 40 height 40
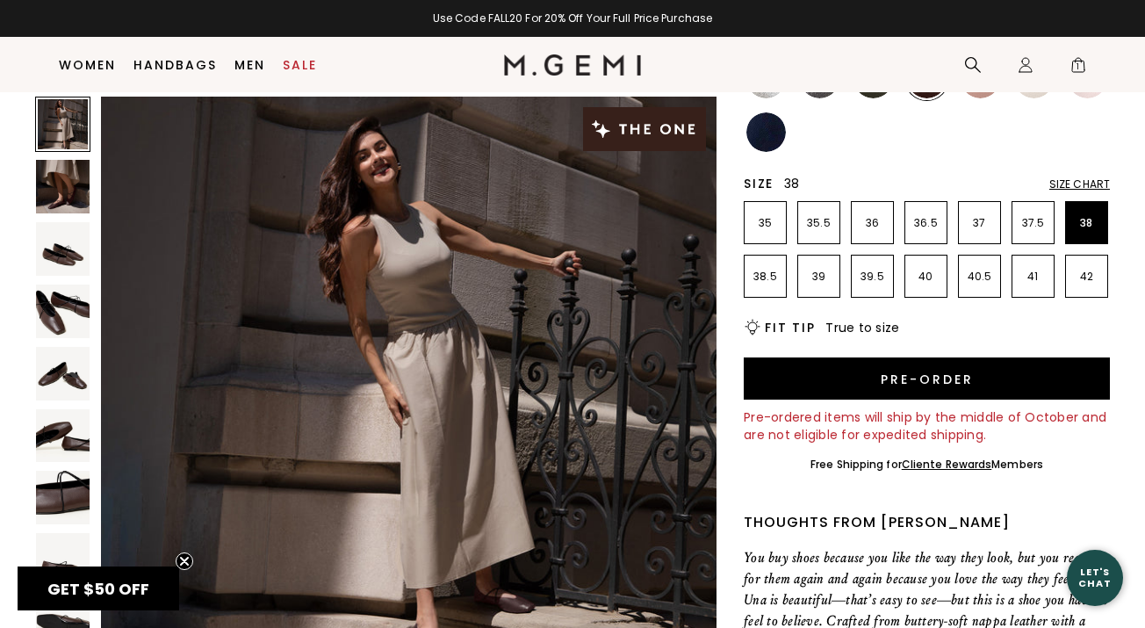
click at [66, 325] on img at bounding box center [63, 312] width 54 height 54
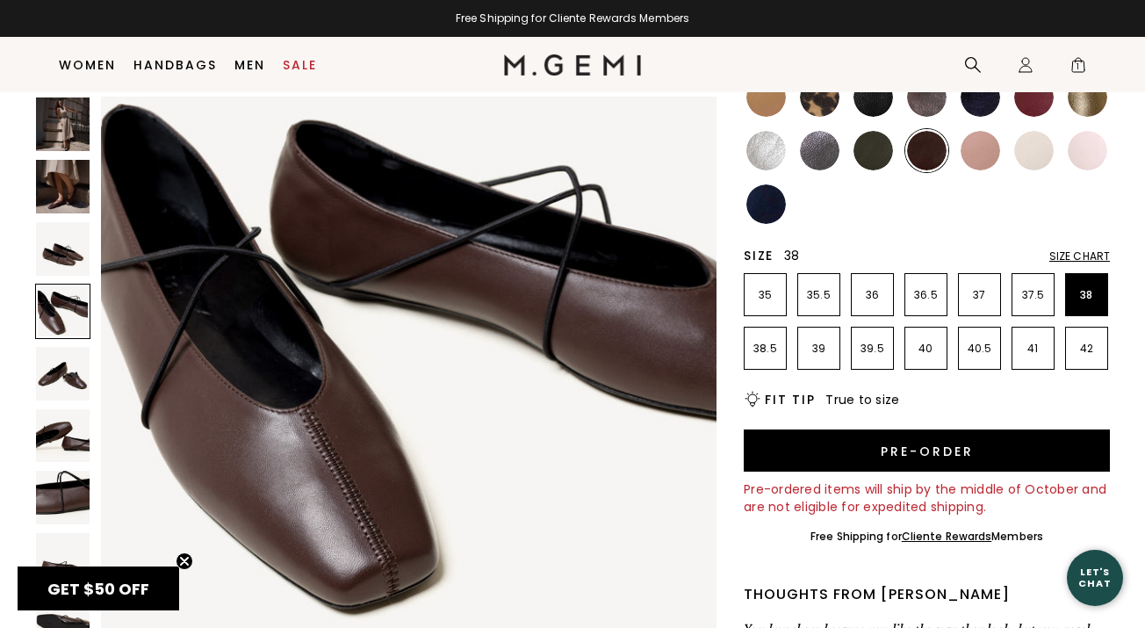
click at [987, 149] on img at bounding box center [981, 151] width 40 height 40
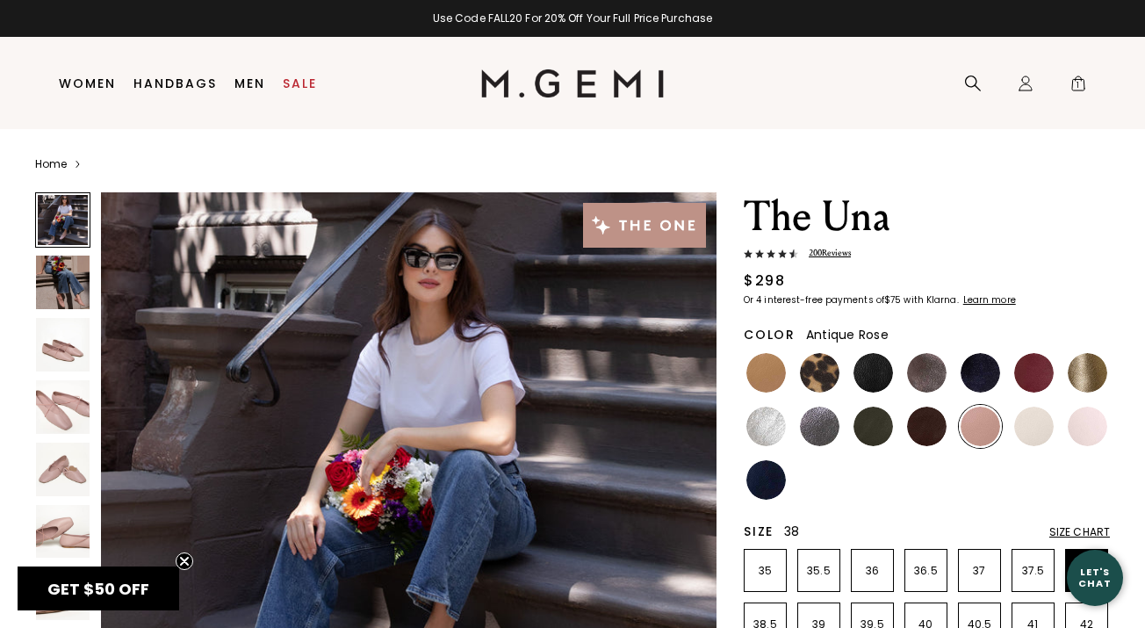
click at [76, 394] on img at bounding box center [63, 407] width 54 height 54
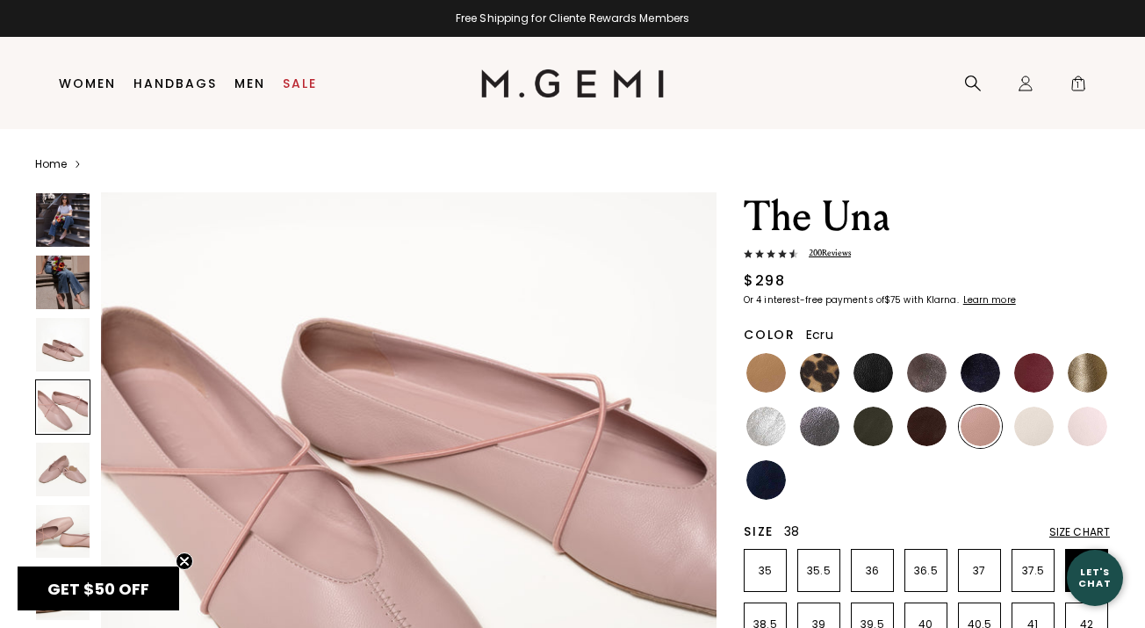
click at [1051, 423] on img at bounding box center [1035, 427] width 40 height 40
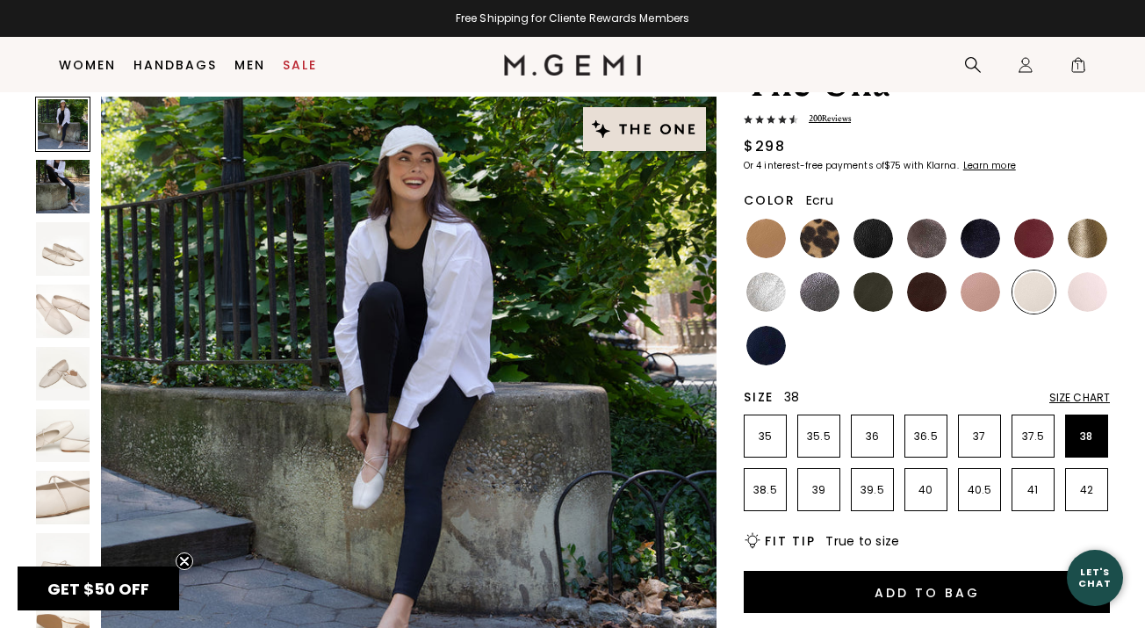
click at [68, 380] on img at bounding box center [63, 374] width 54 height 54
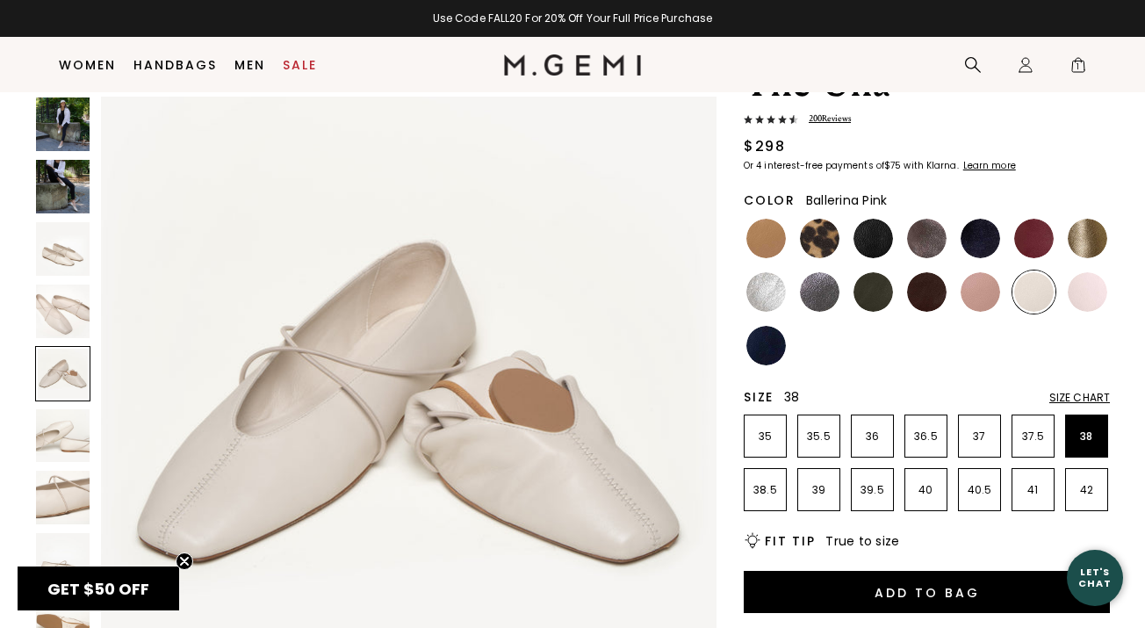
click at [1096, 285] on img at bounding box center [1088, 292] width 40 height 40
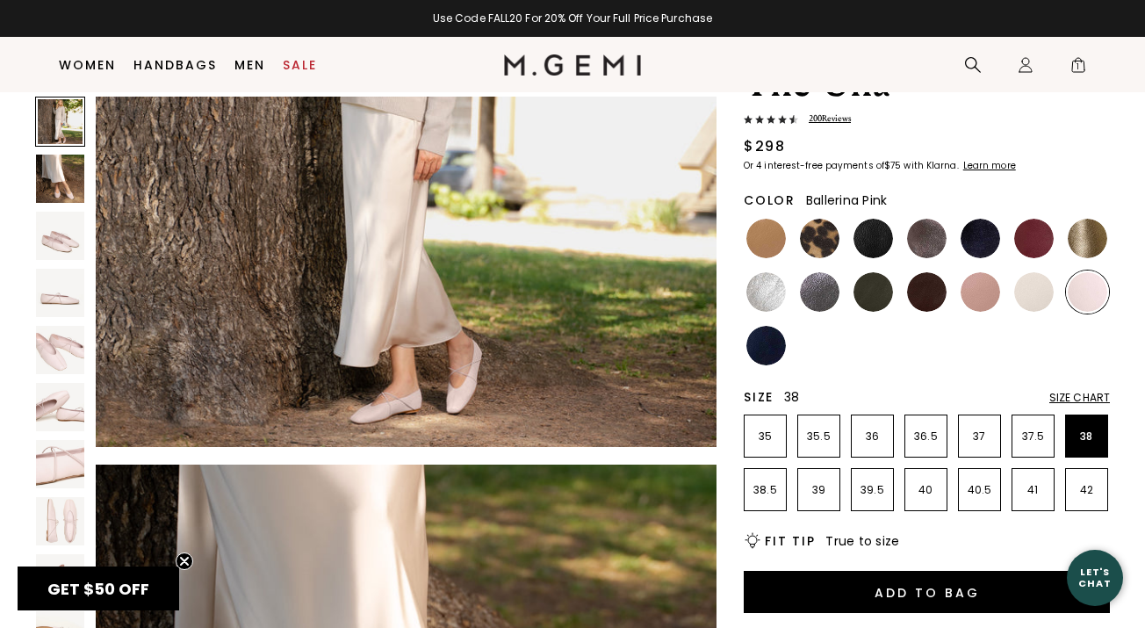
click at [63, 239] on img at bounding box center [60, 236] width 48 height 48
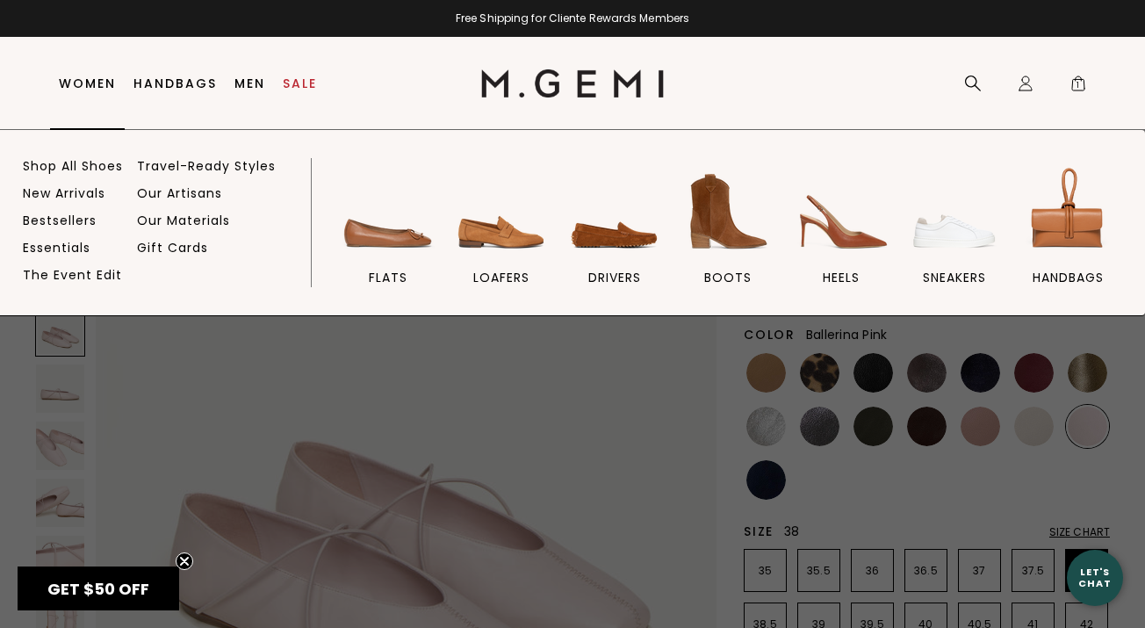
click at [96, 83] on link "Women" at bounding box center [87, 83] width 57 height 14
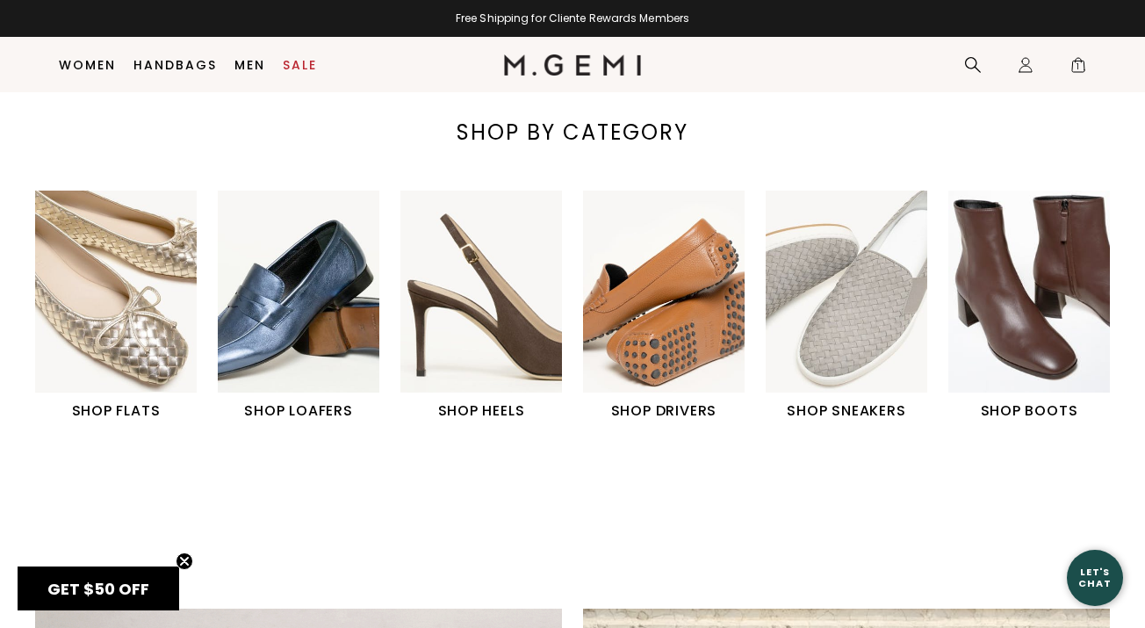
scroll to position [524, 0]
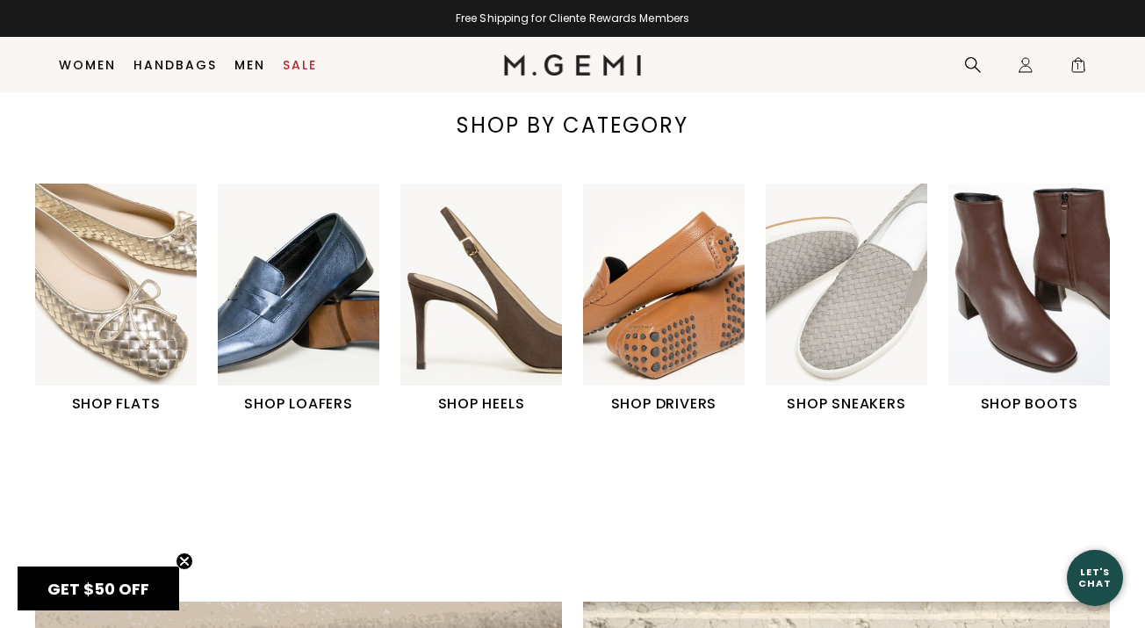
click at [255, 317] on img "2 / 6" at bounding box center [299, 285] width 162 height 202
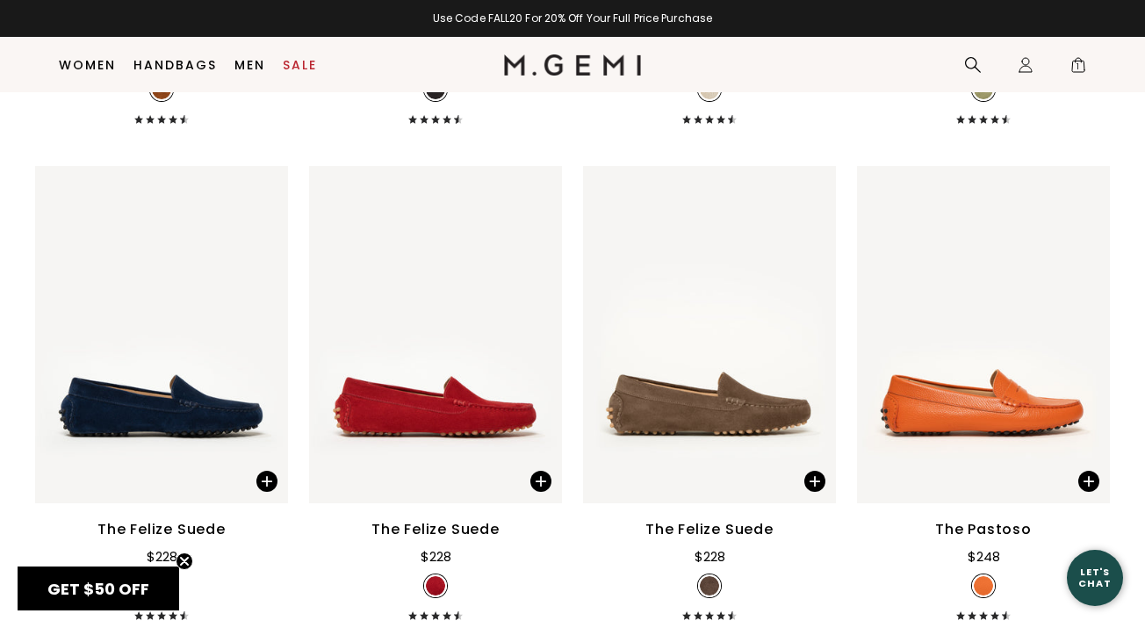
scroll to position [3193, 0]
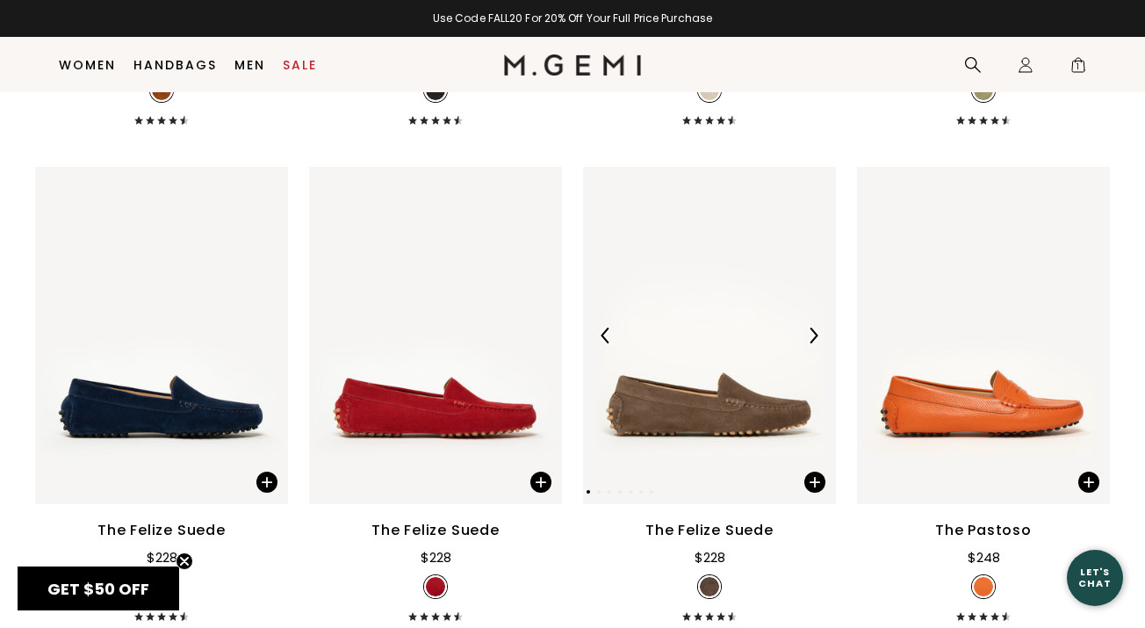
click at [713, 362] on img at bounding box center [709, 335] width 253 height 337
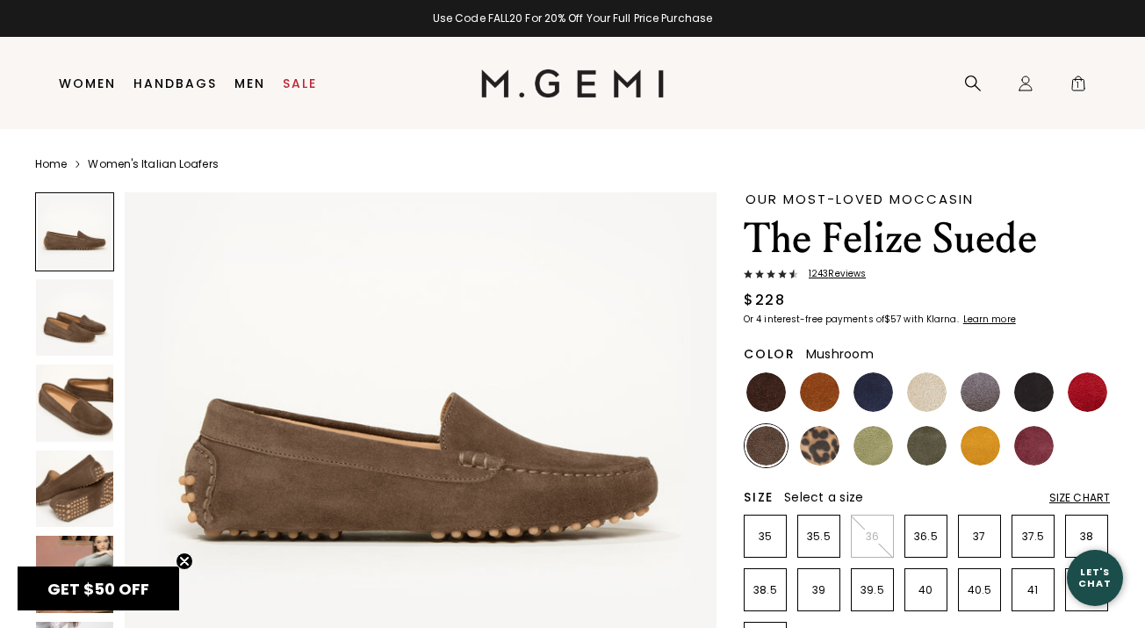
scroll to position [97, 0]
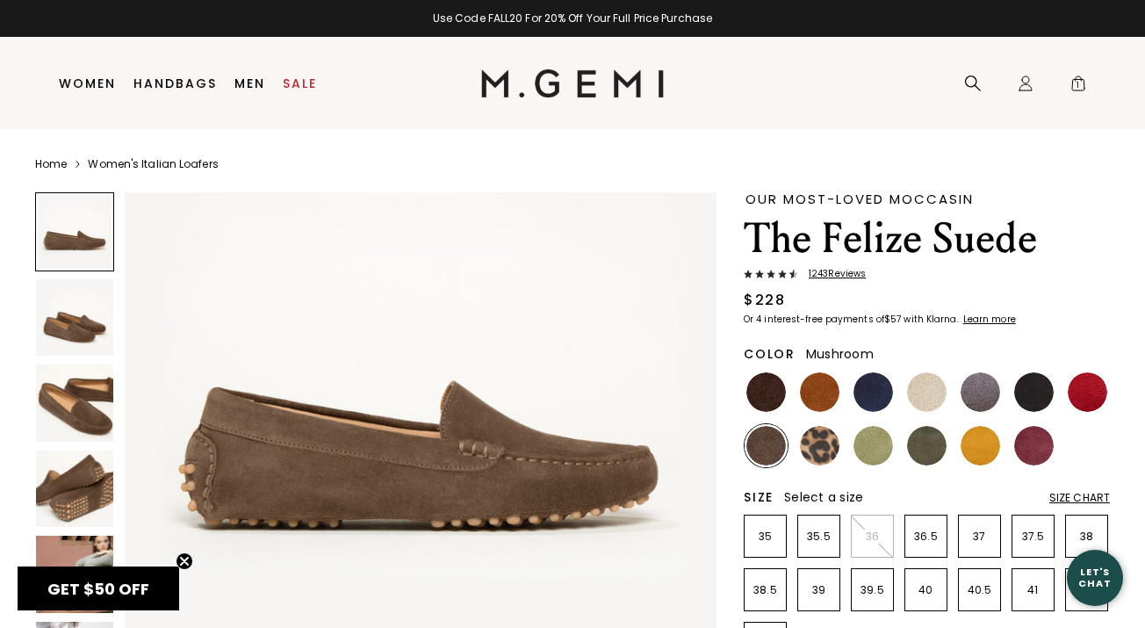
click at [64, 480] on img at bounding box center [74, 489] width 77 height 77
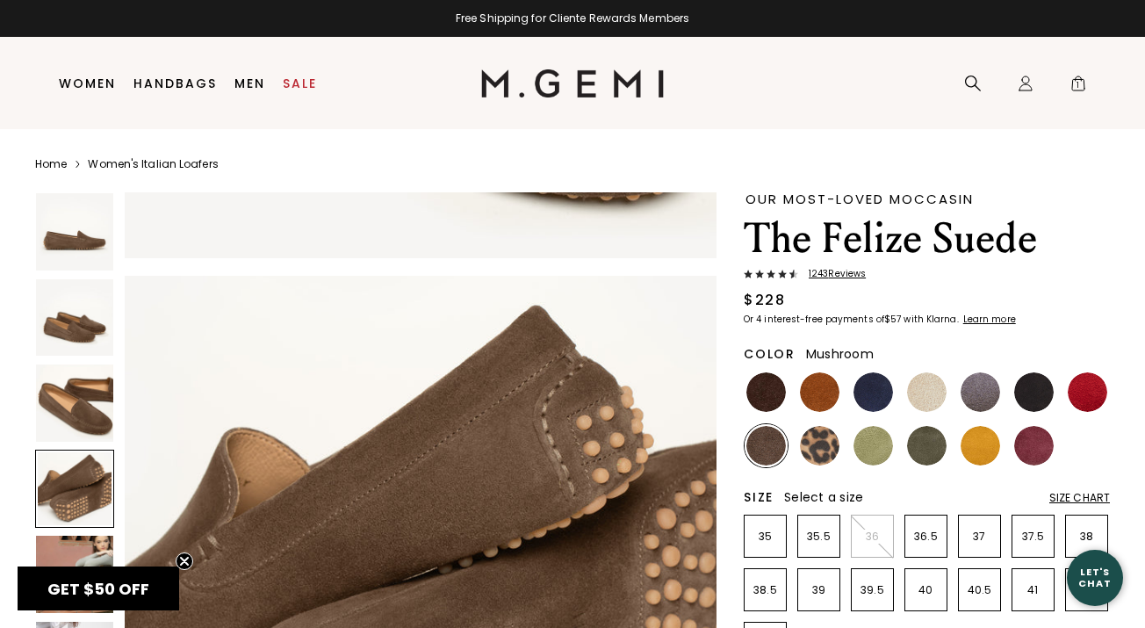
scroll to position [1725, 0]
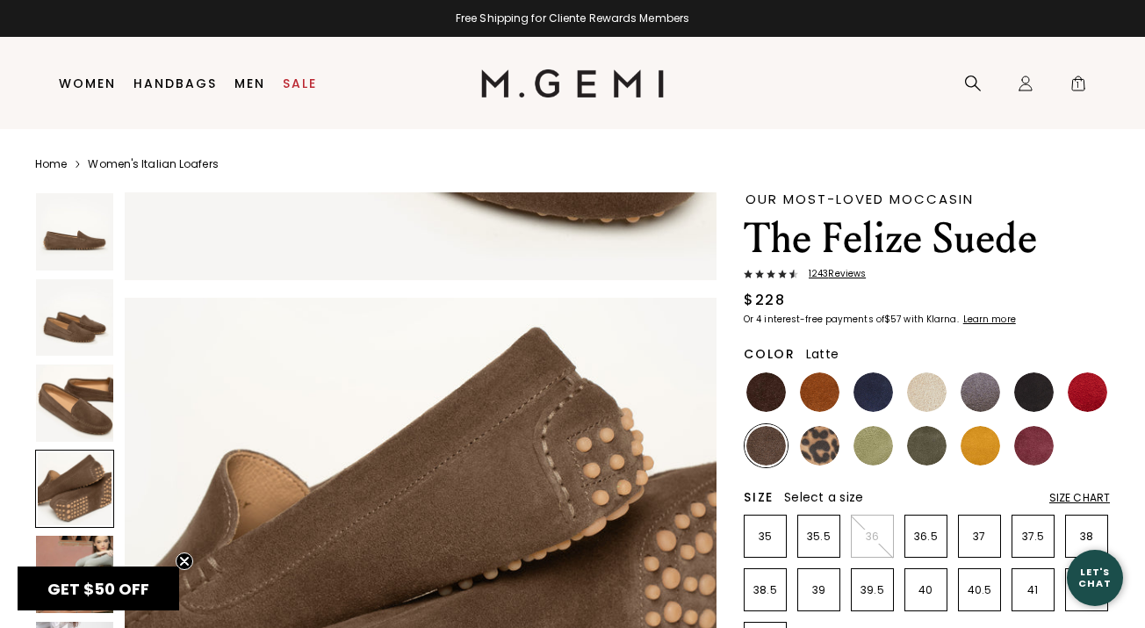
click at [926, 389] on img at bounding box center [927, 392] width 40 height 40
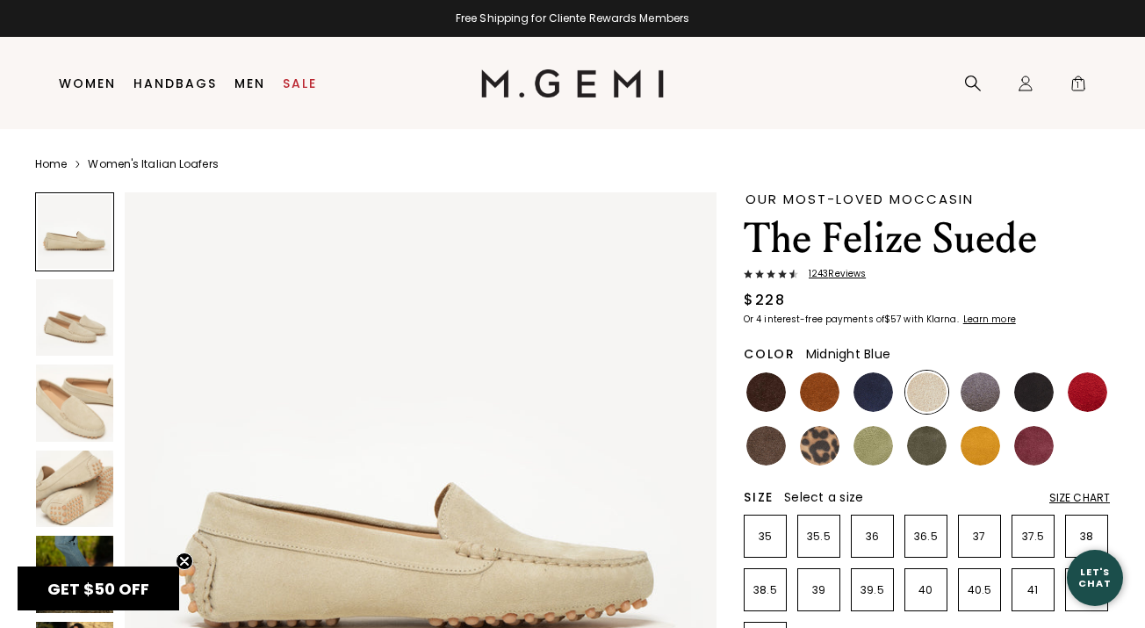
click at [878, 394] on img at bounding box center [874, 392] width 40 height 40
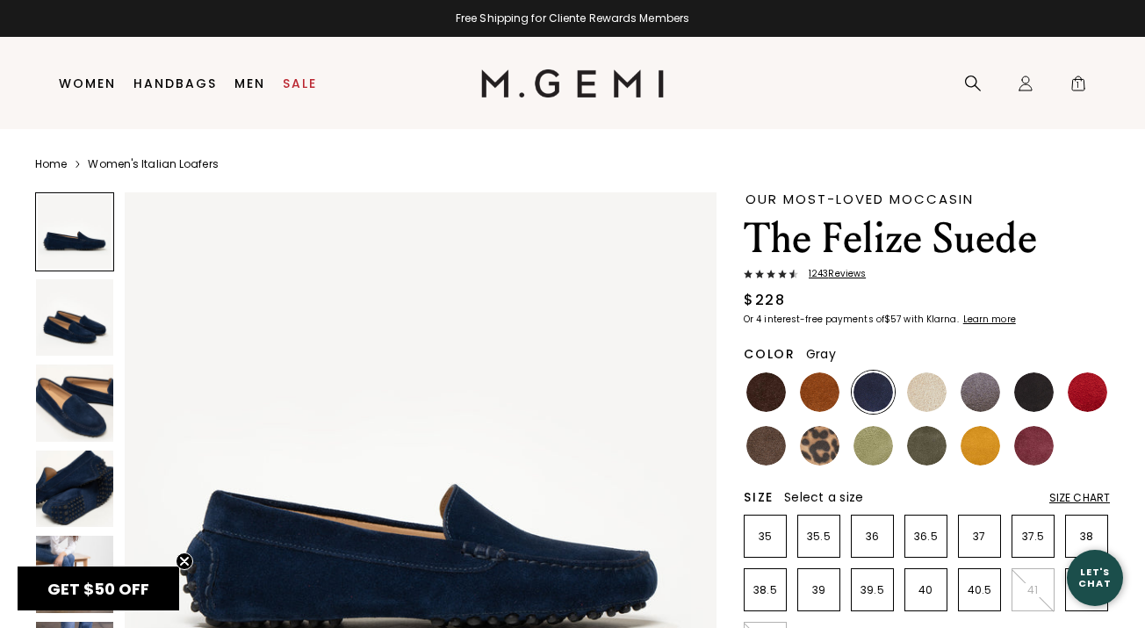
click at [993, 380] on img at bounding box center [981, 392] width 40 height 40
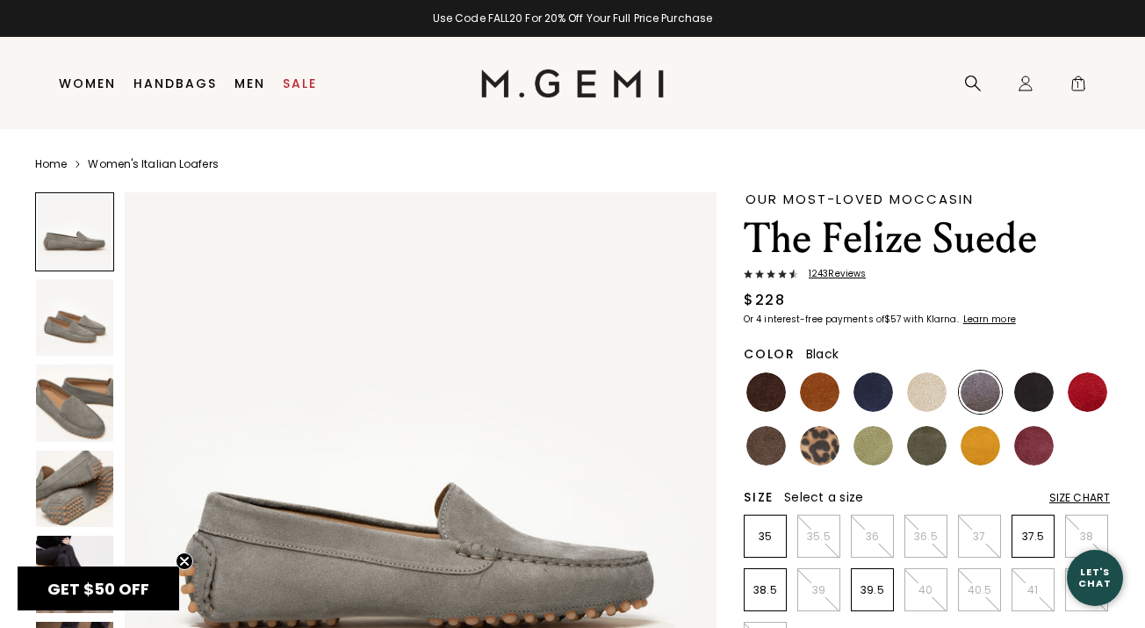
click at [1036, 388] on img at bounding box center [1035, 392] width 40 height 40
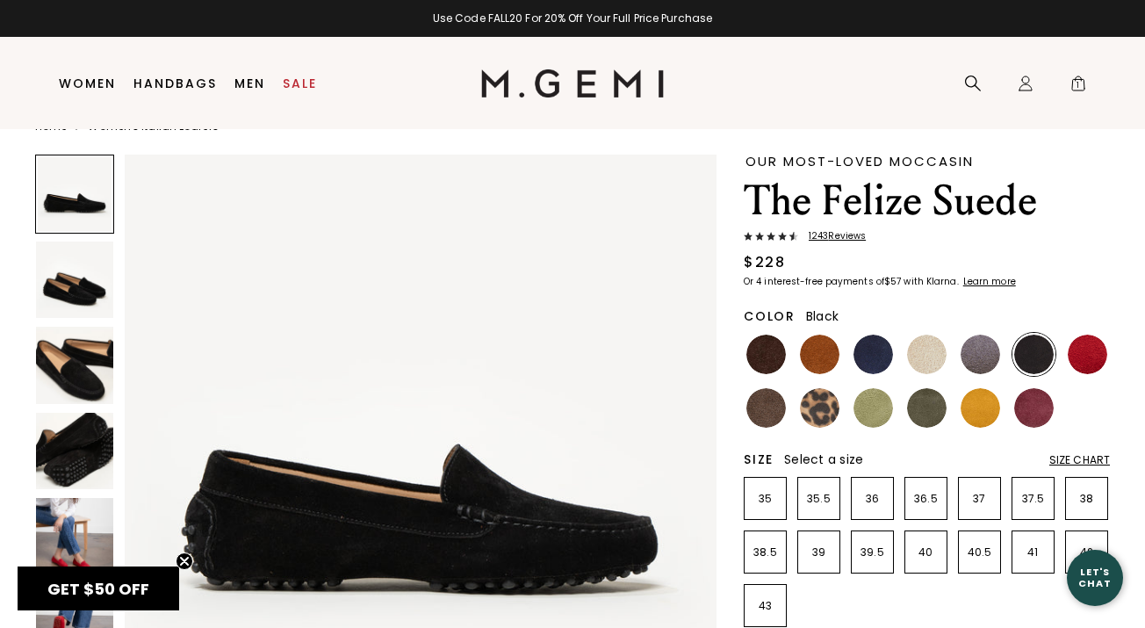
scroll to position [51, 0]
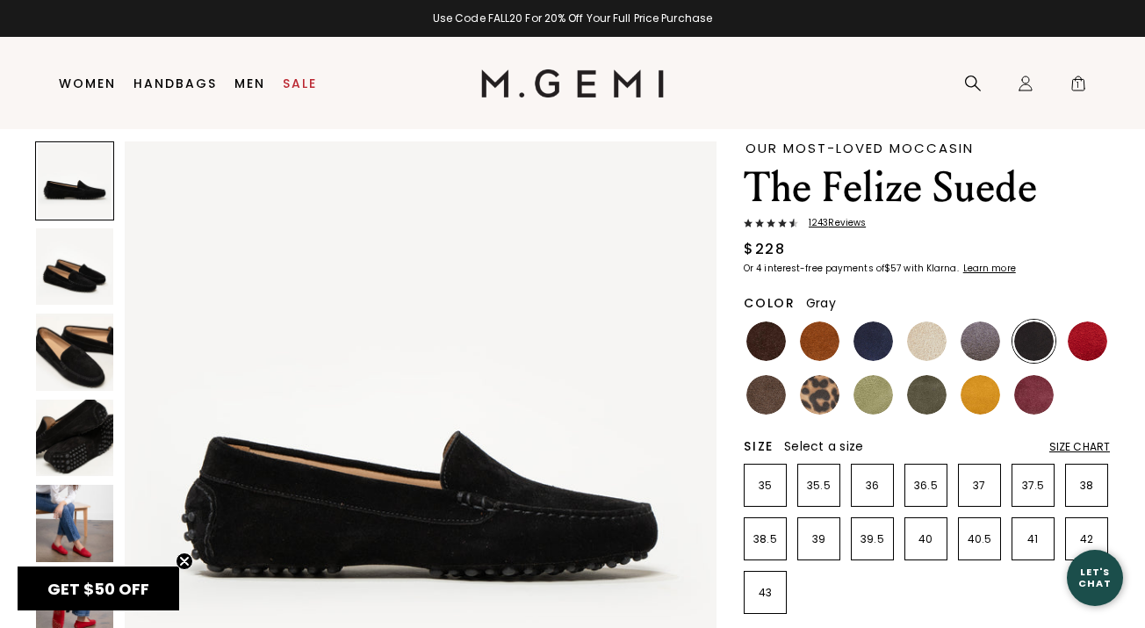
click at [980, 340] on img at bounding box center [981, 341] width 40 height 40
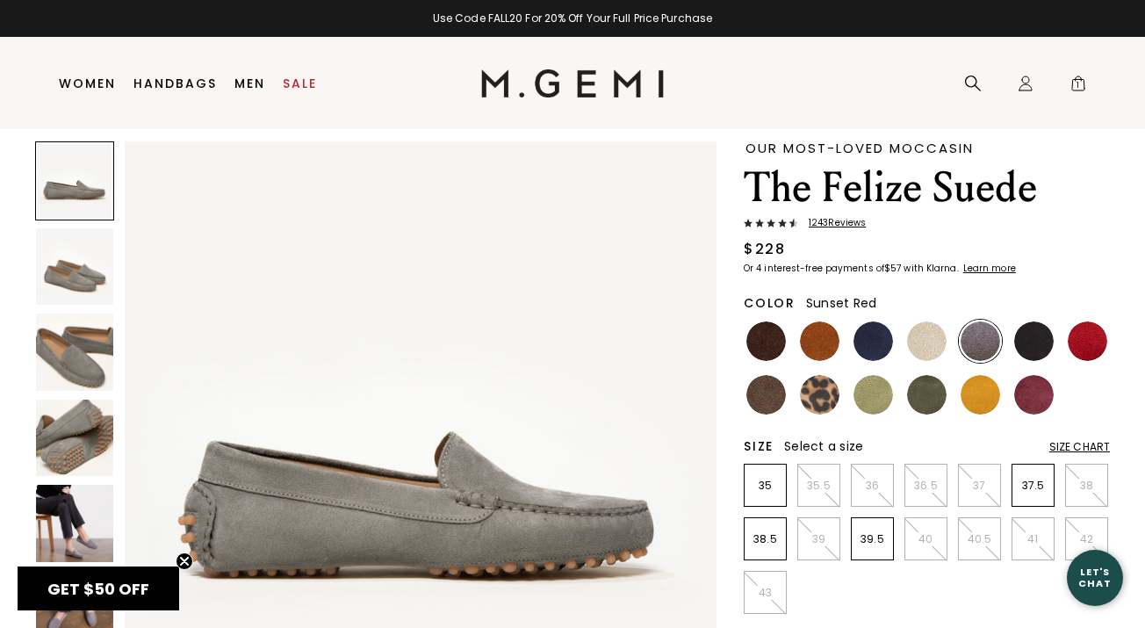
click at [1083, 339] on img at bounding box center [1088, 341] width 40 height 40
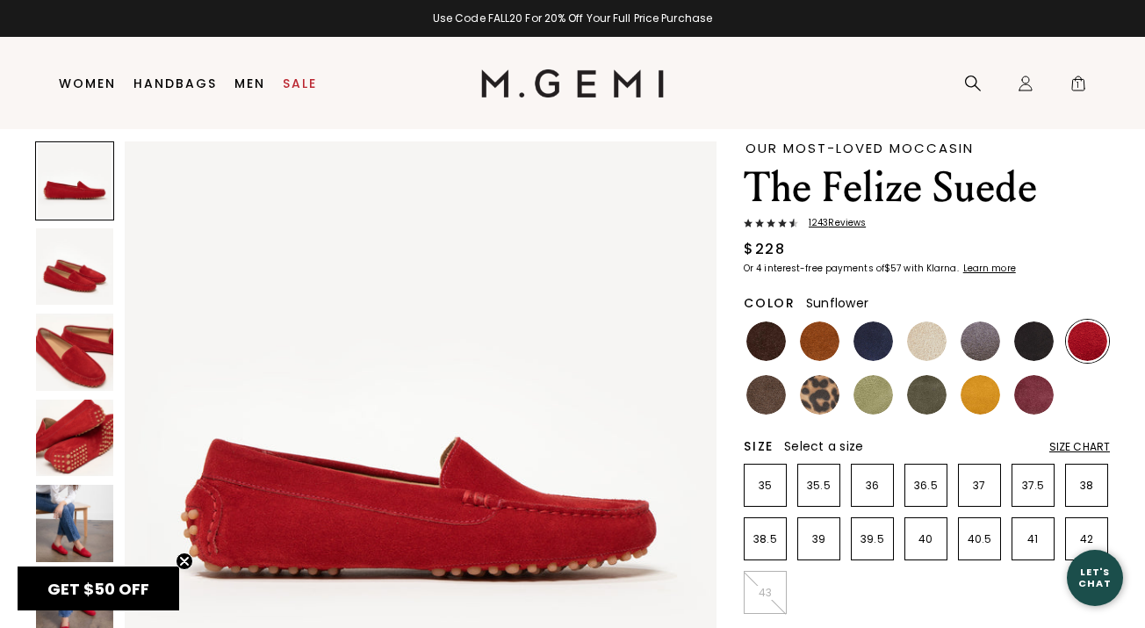
click at [989, 394] on img at bounding box center [981, 395] width 40 height 40
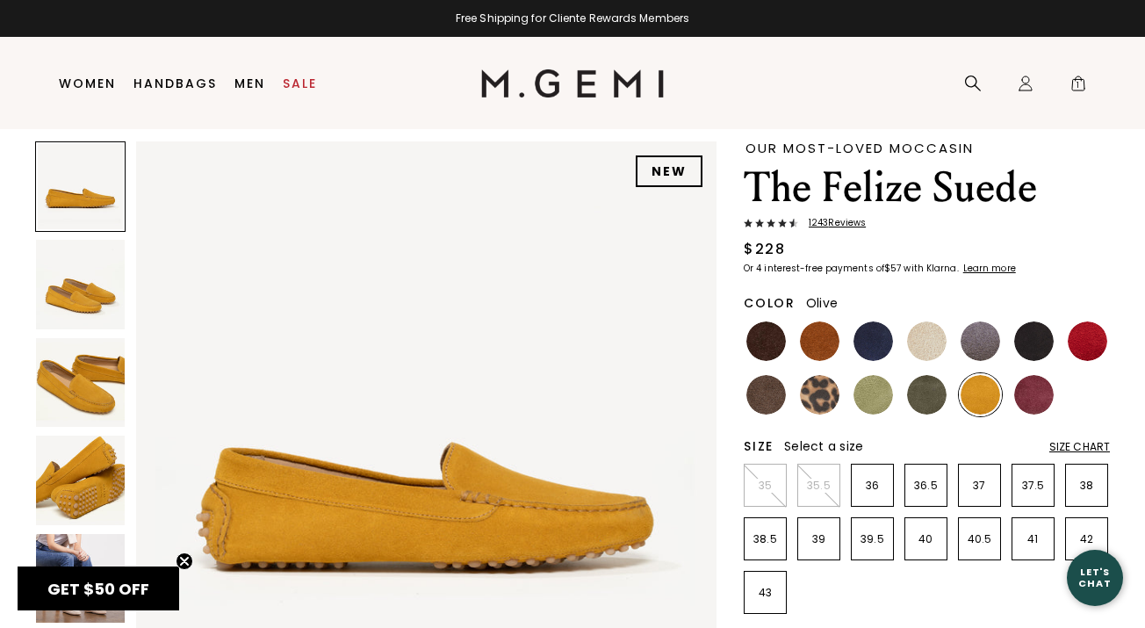
click at [920, 394] on img at bounding box center [927, 395] width 40 height 40
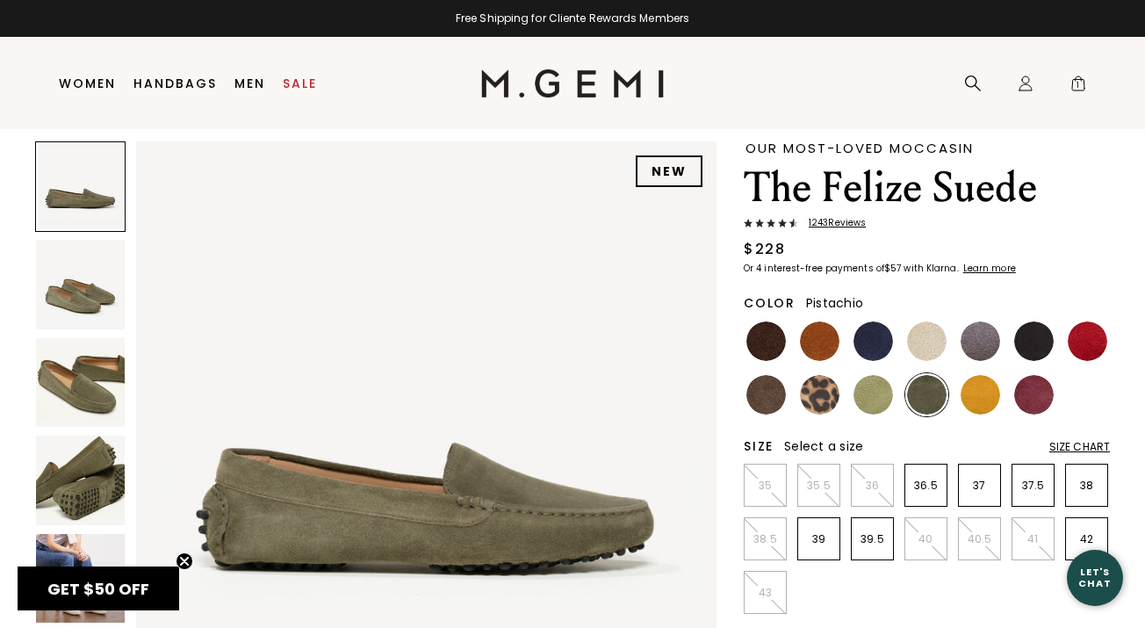
click at [877, 397] on img at bounding box center [874, 395] width 40 height 40
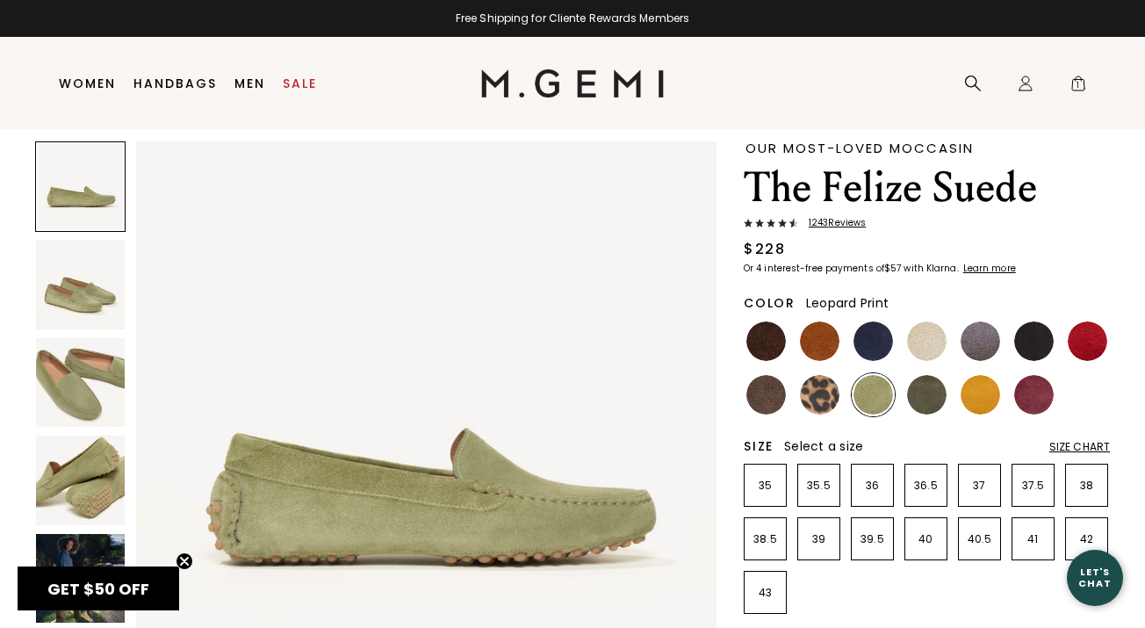
click at [826, 394] on img at bounding box center [820, 395] width 40 height 40
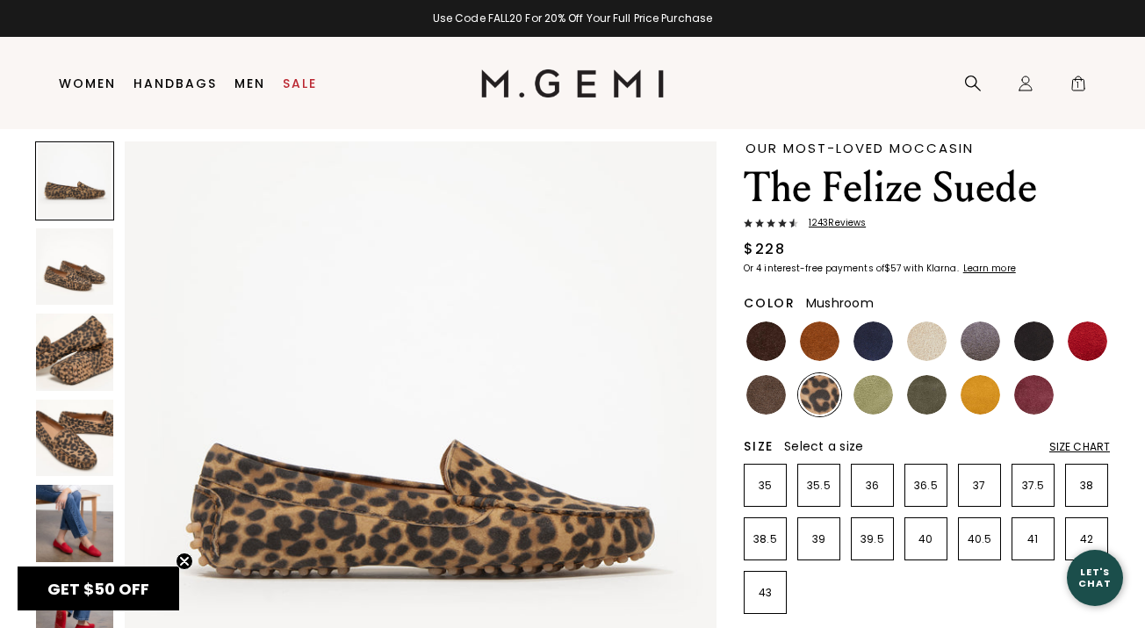
click at [771, 398] on img at bounding box center [767, 395] width 40 height 40
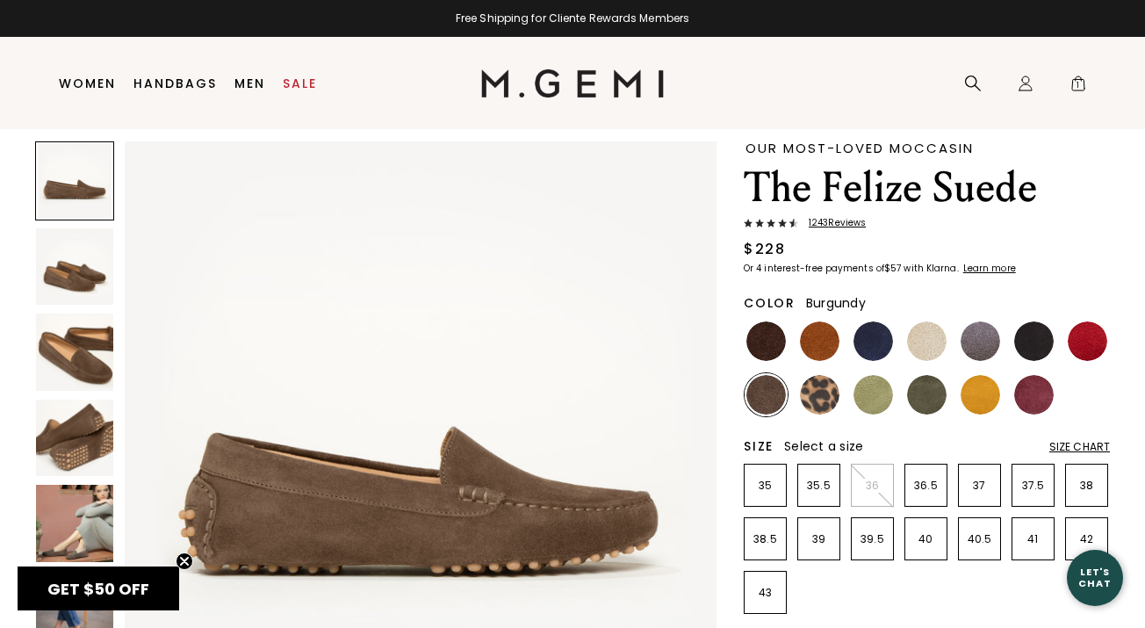
click at [1028, 407] on img at bounding box center [1035, 395] width 40 height 40
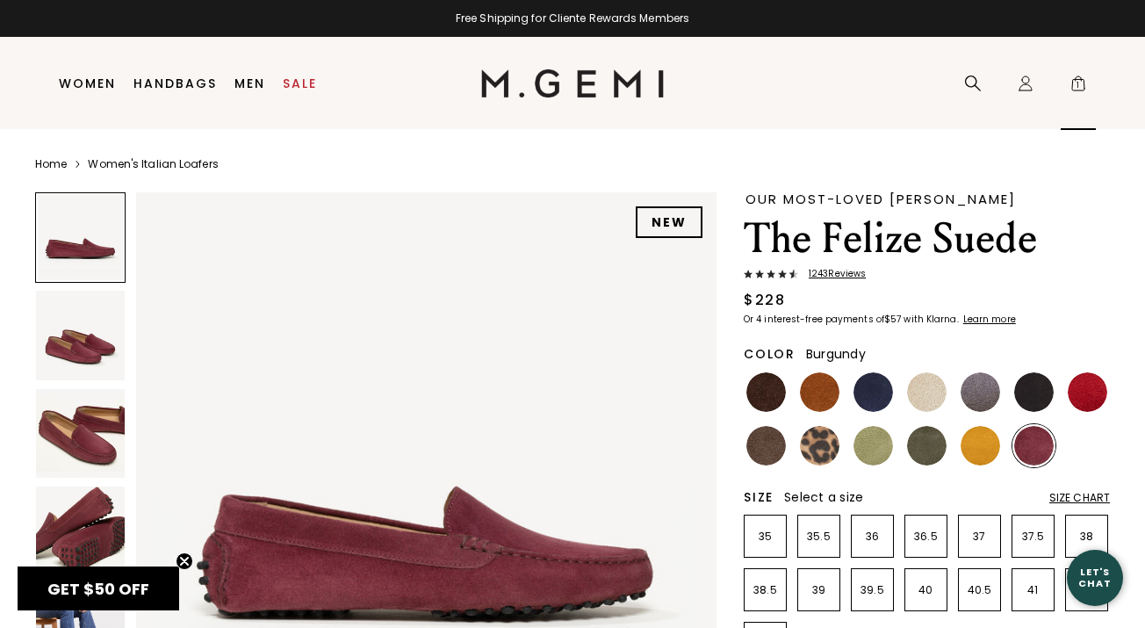
click at [1080, 90] on span "1" at bounding box center [1079, 87] width 18 height 18
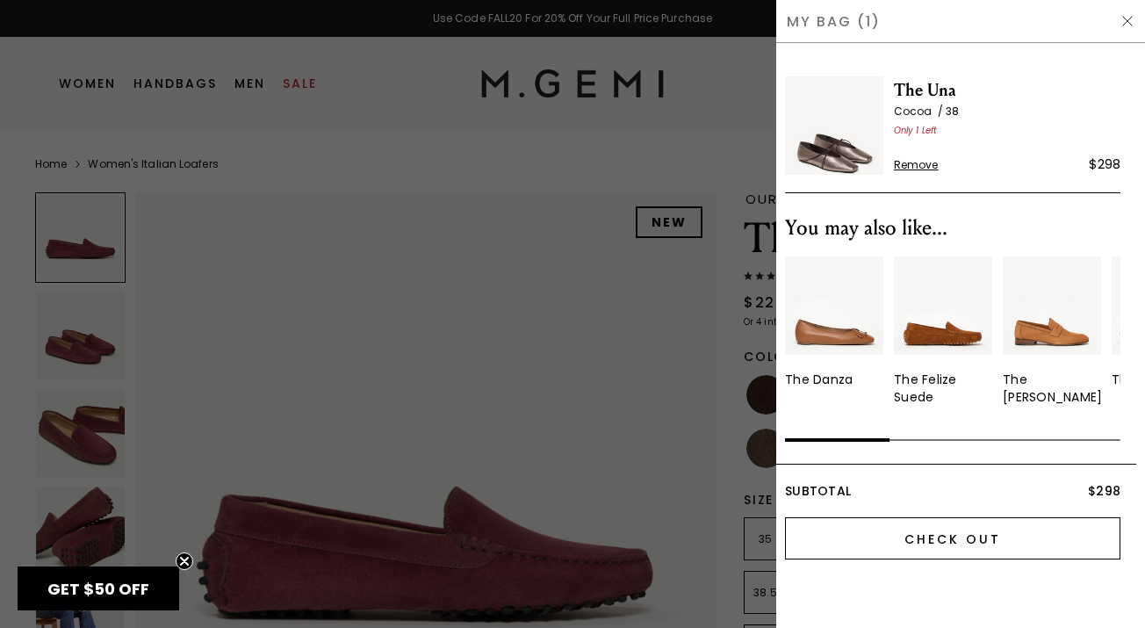
click at [977, 535] on input "Check Out" at bounding box center [953, 538] width 336 height 42
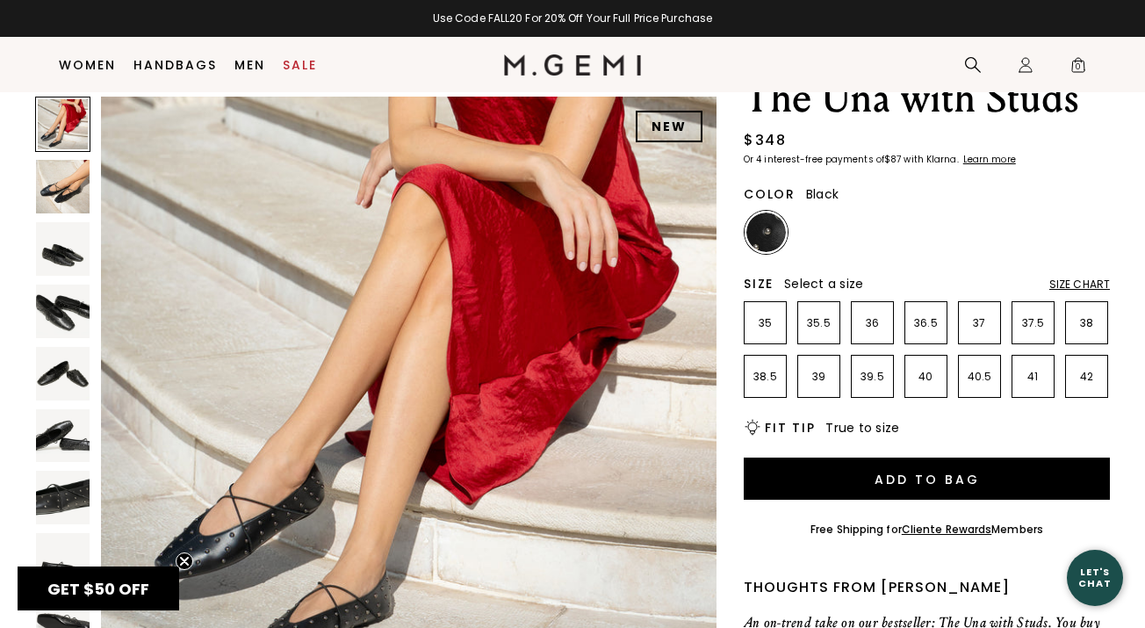
click at [70, 321] on img at bounding box center [63, 312] width 54 height 54
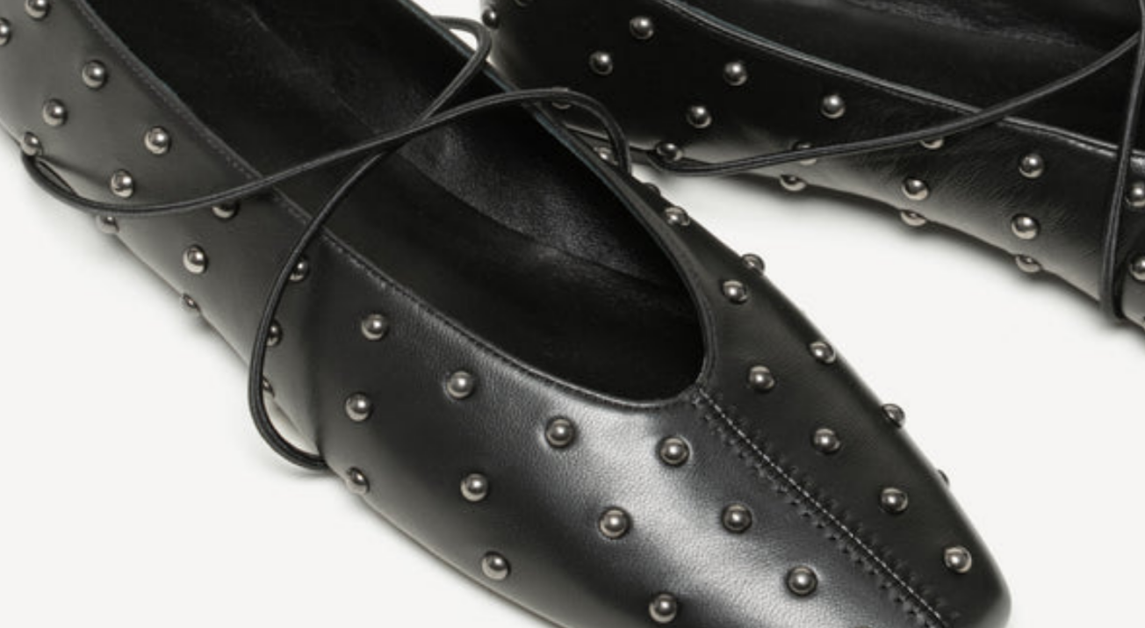
scroll to position [2017, 0]
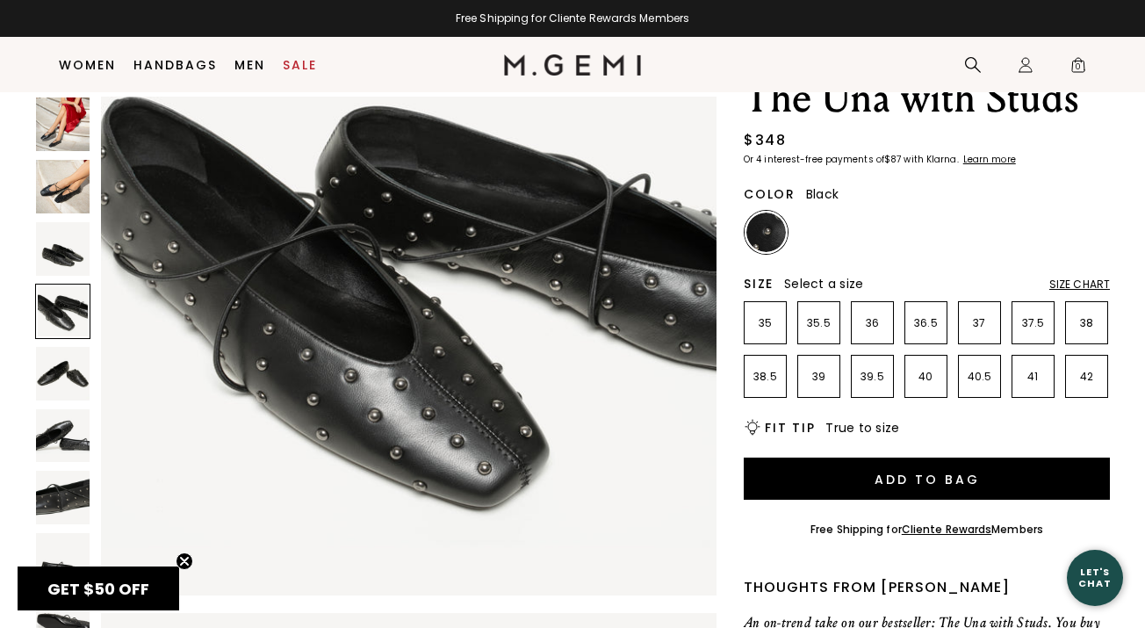
click at [76, 438] on img at bounding box center [63, 436] width 54 height 54
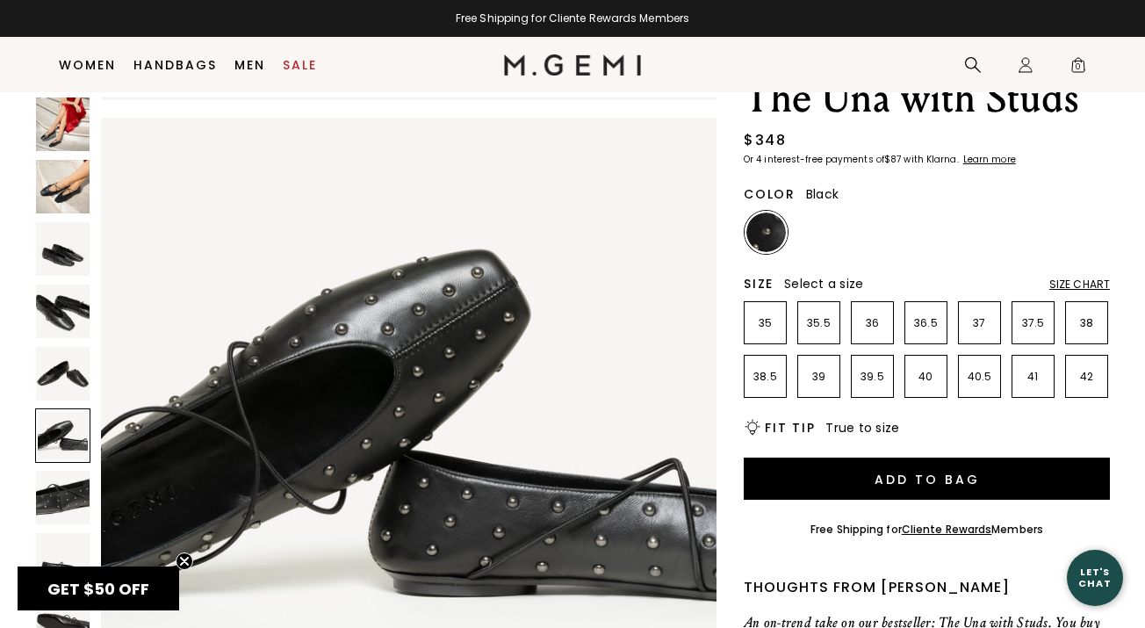
scroll to position [3167, 0]
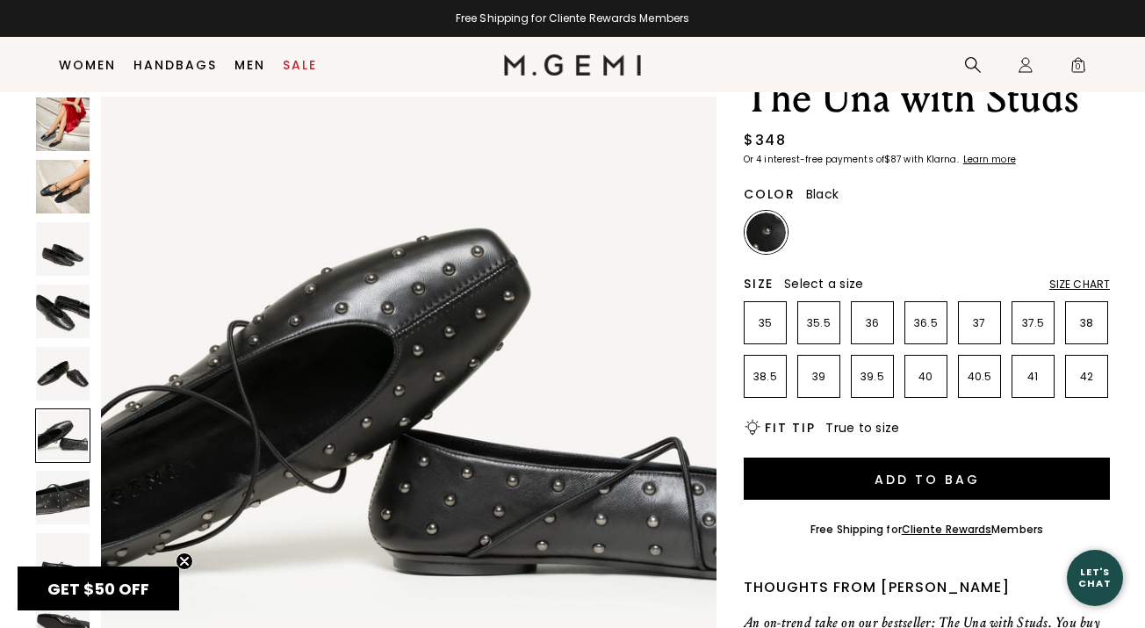
click at [70, 488] on img at bounding box center [63, 498] width 54 height 54
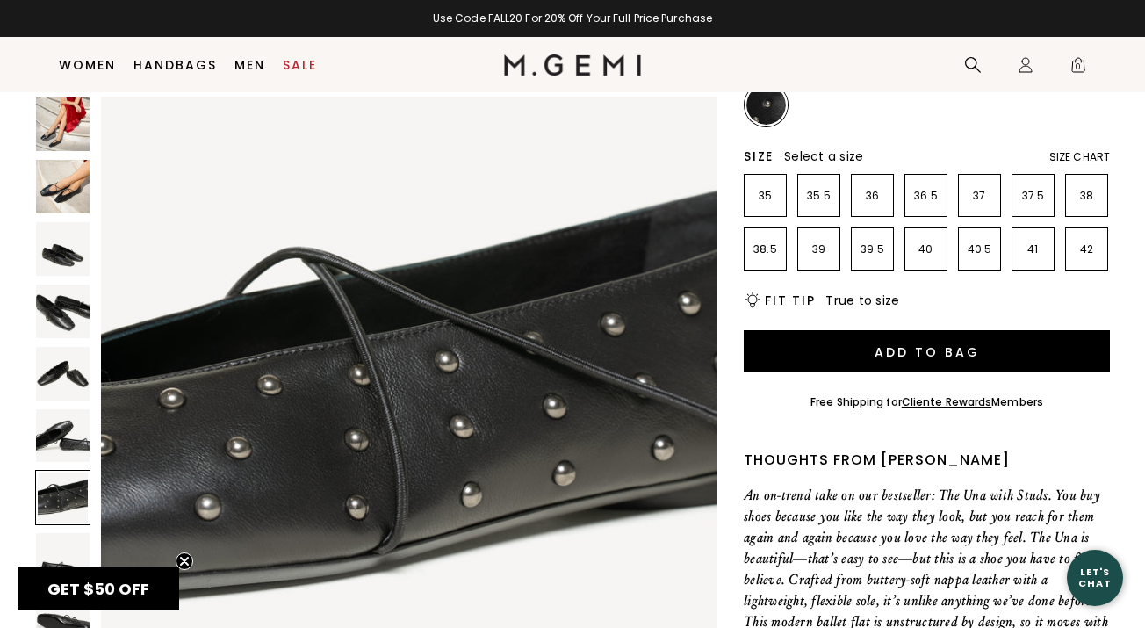
scroll to position [210, 0]
click at [58, 257] on img at bounding box center [63, 249] width 54 height 54
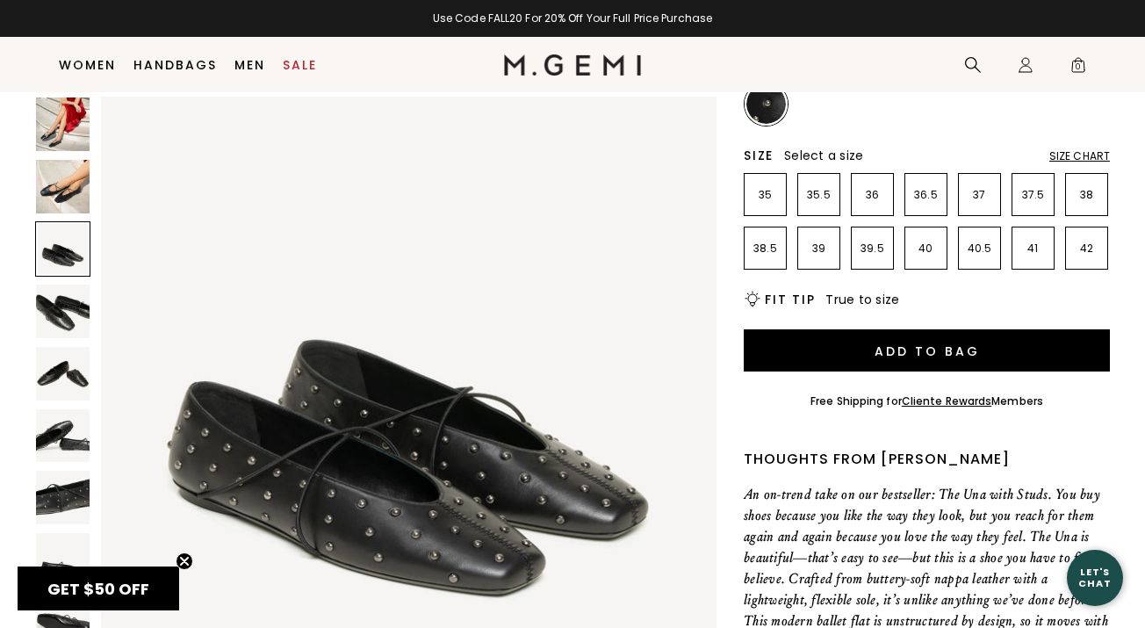
scroll to position [1267, 0]
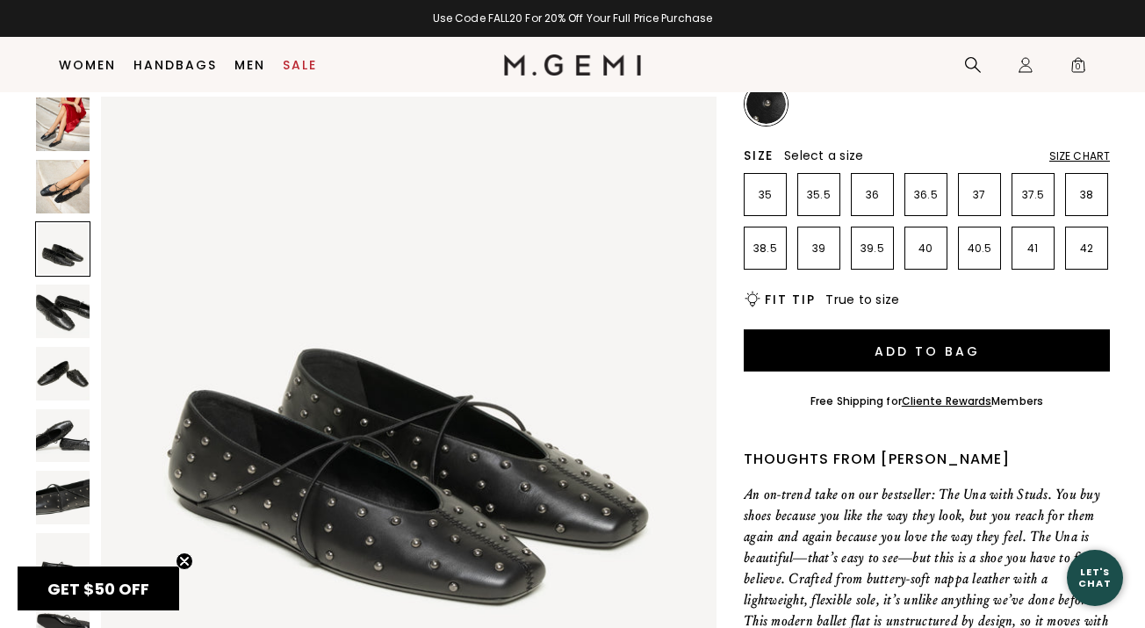
click at [64, 192] on img at bounding box center [63, 187] width 54 height 54
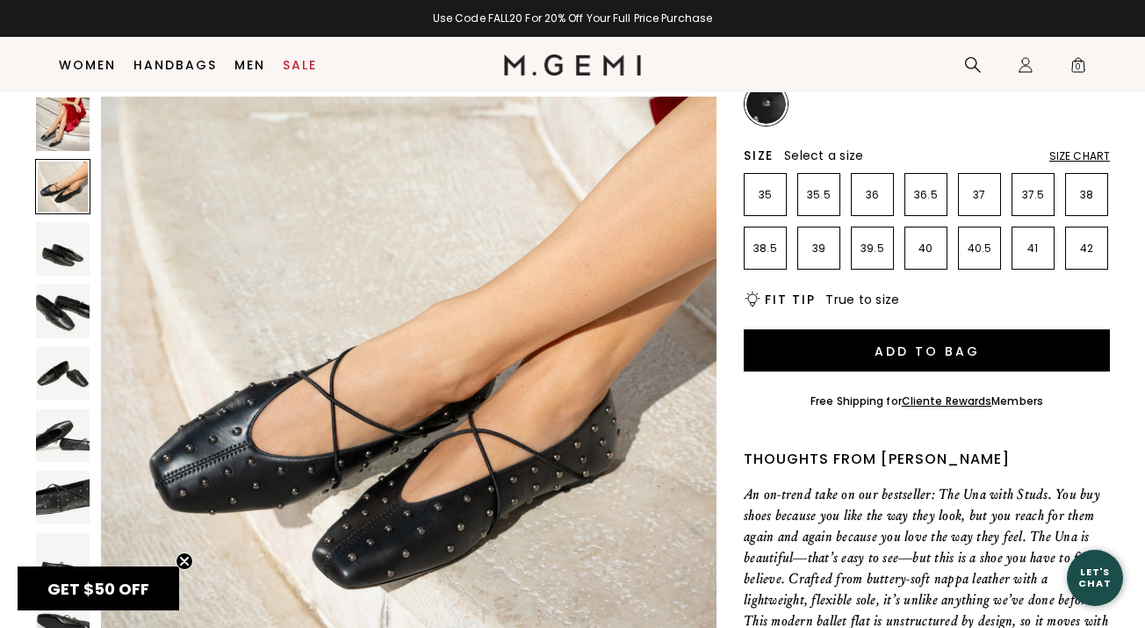
scroll to position [633, 0]
